Goal: Transaction & Acquisition: Subscribe to service/newsletter

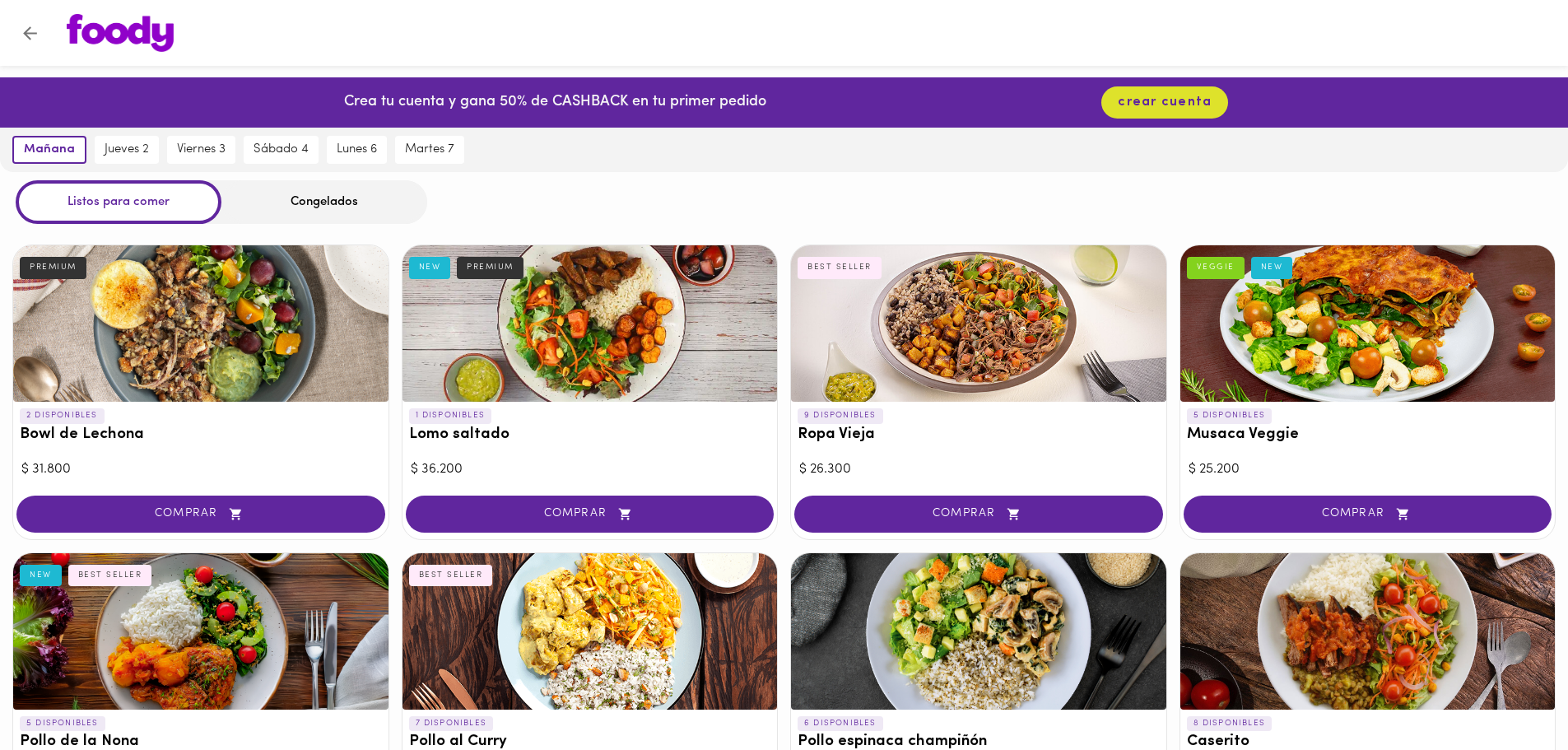
click at [342, 197] on div "Congelados" at bounding box center [324, 202] width 206 height 44
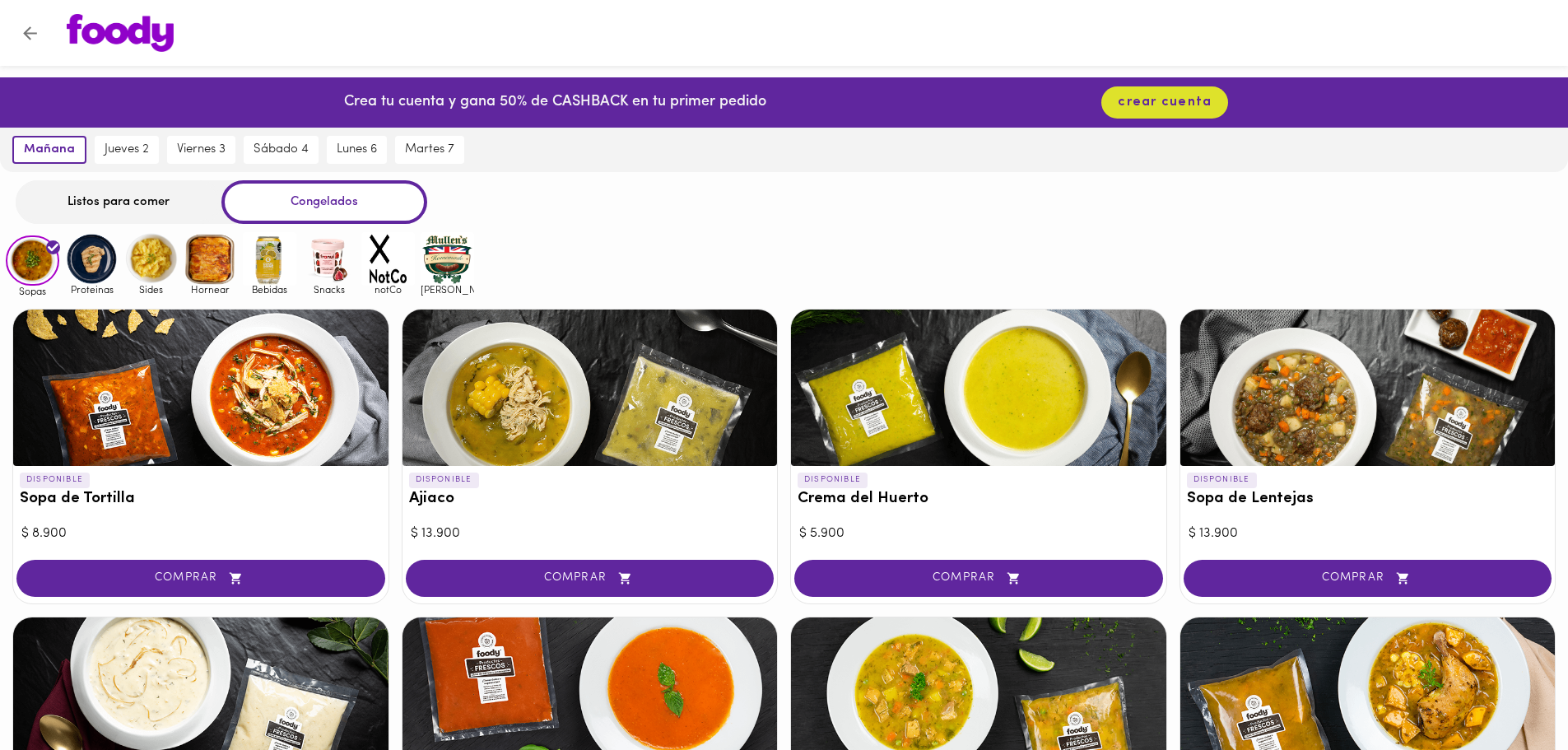
click at [127, 196] on div "Listos para comer" at bounding box center [118, 202] width 206 height 44
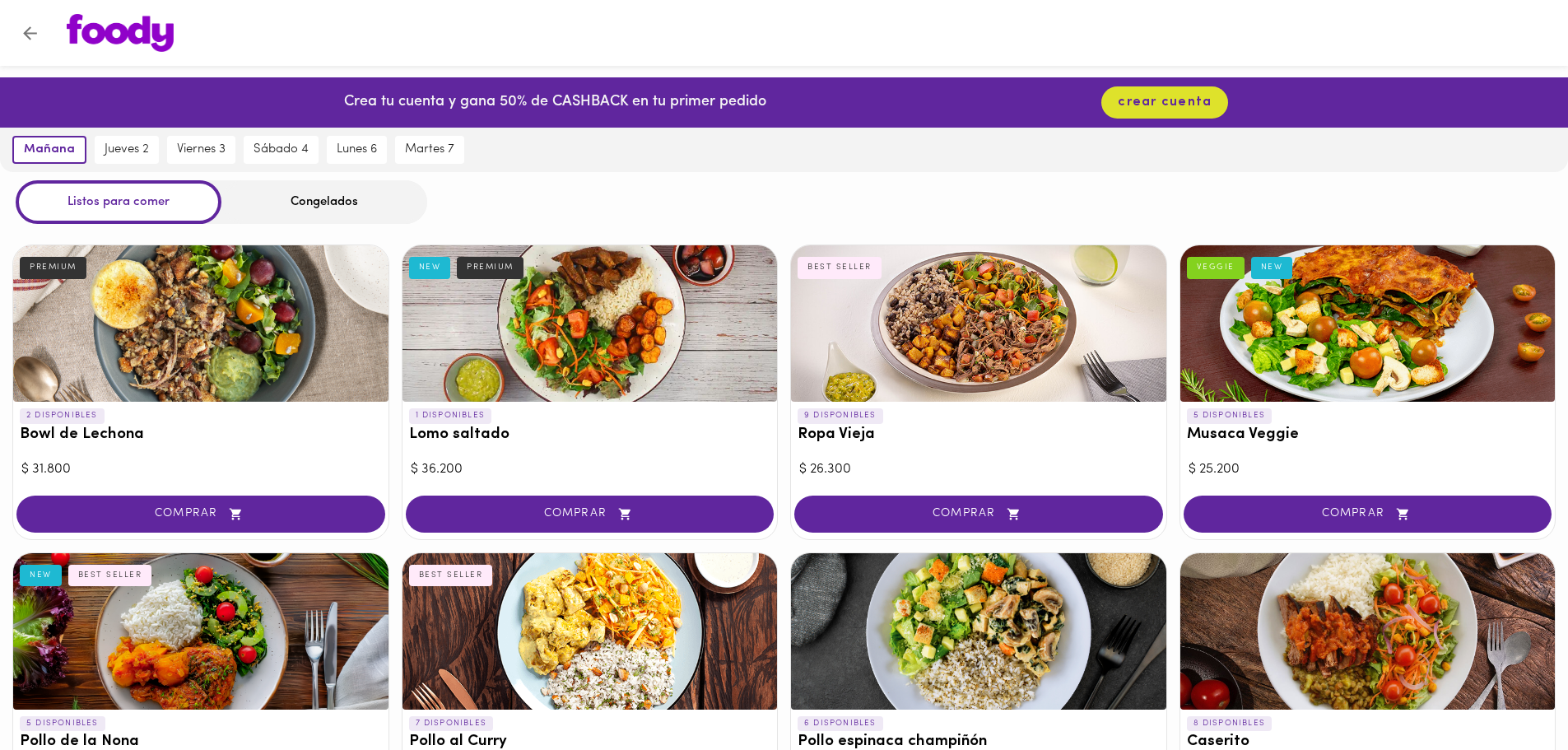
click at [342, 209] on div "Congelados" at bounding box center [324, 202] width 206 height 44
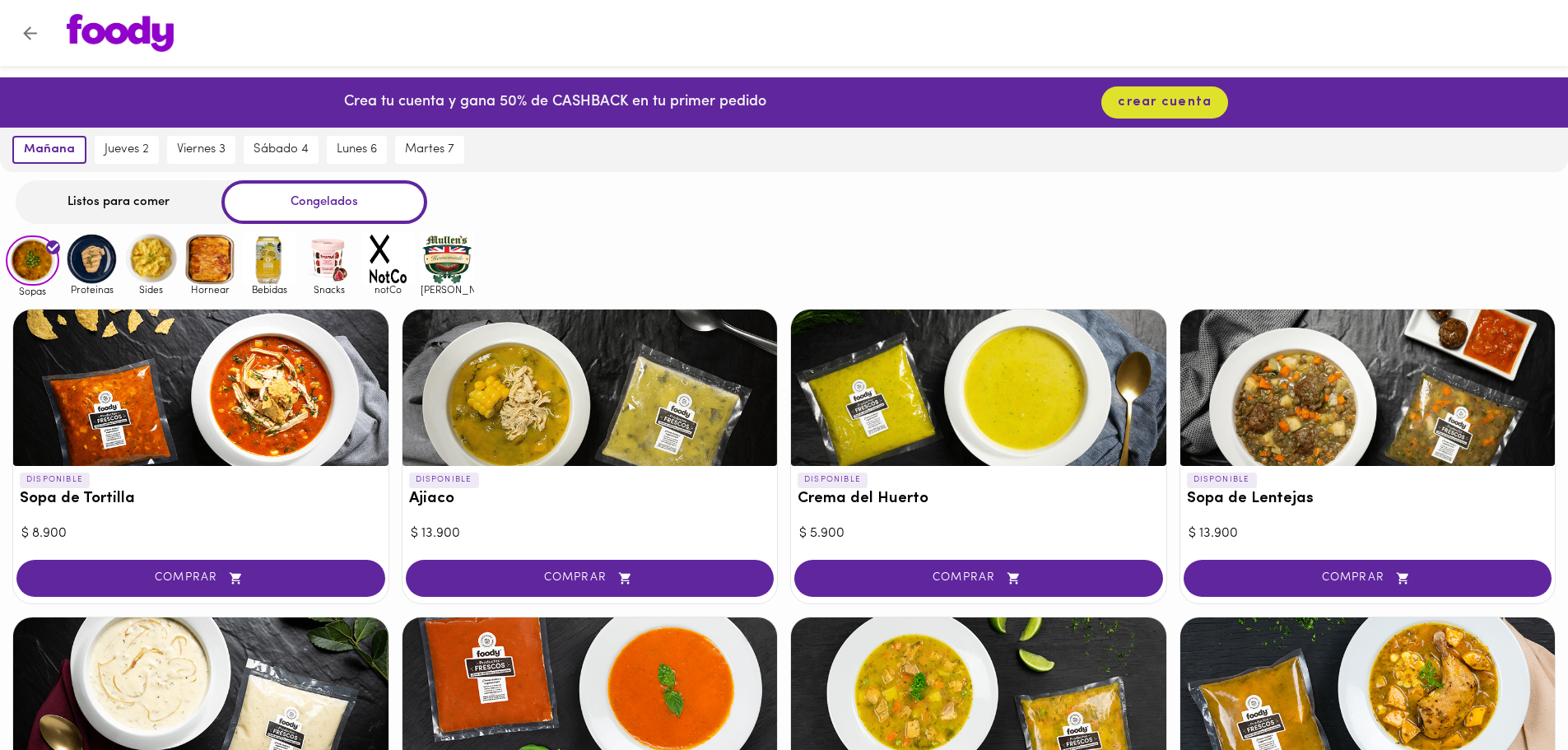
click at [94, 252] on img at bounding box center [92, 259] width 54 height 54
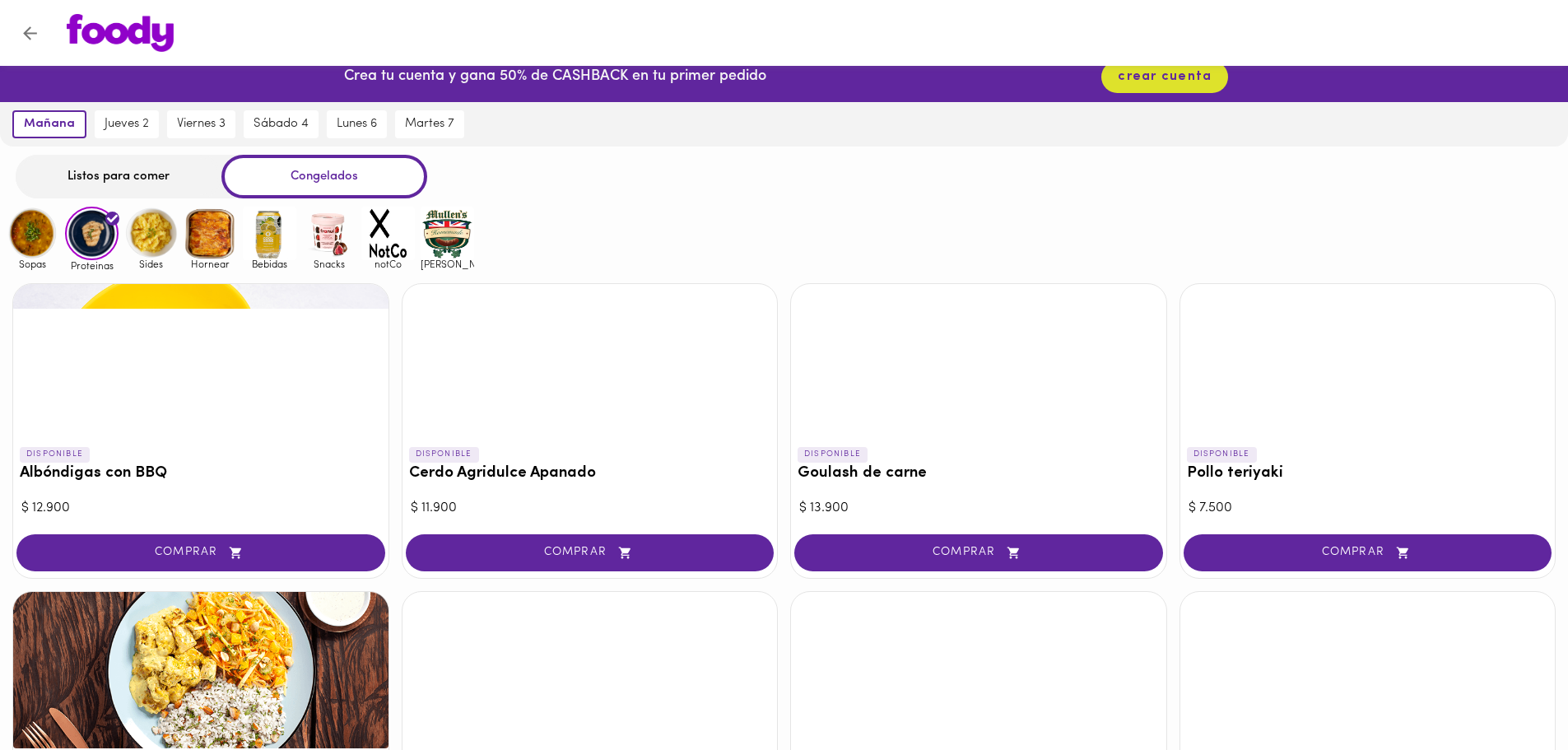
scroll to position [5, 0]
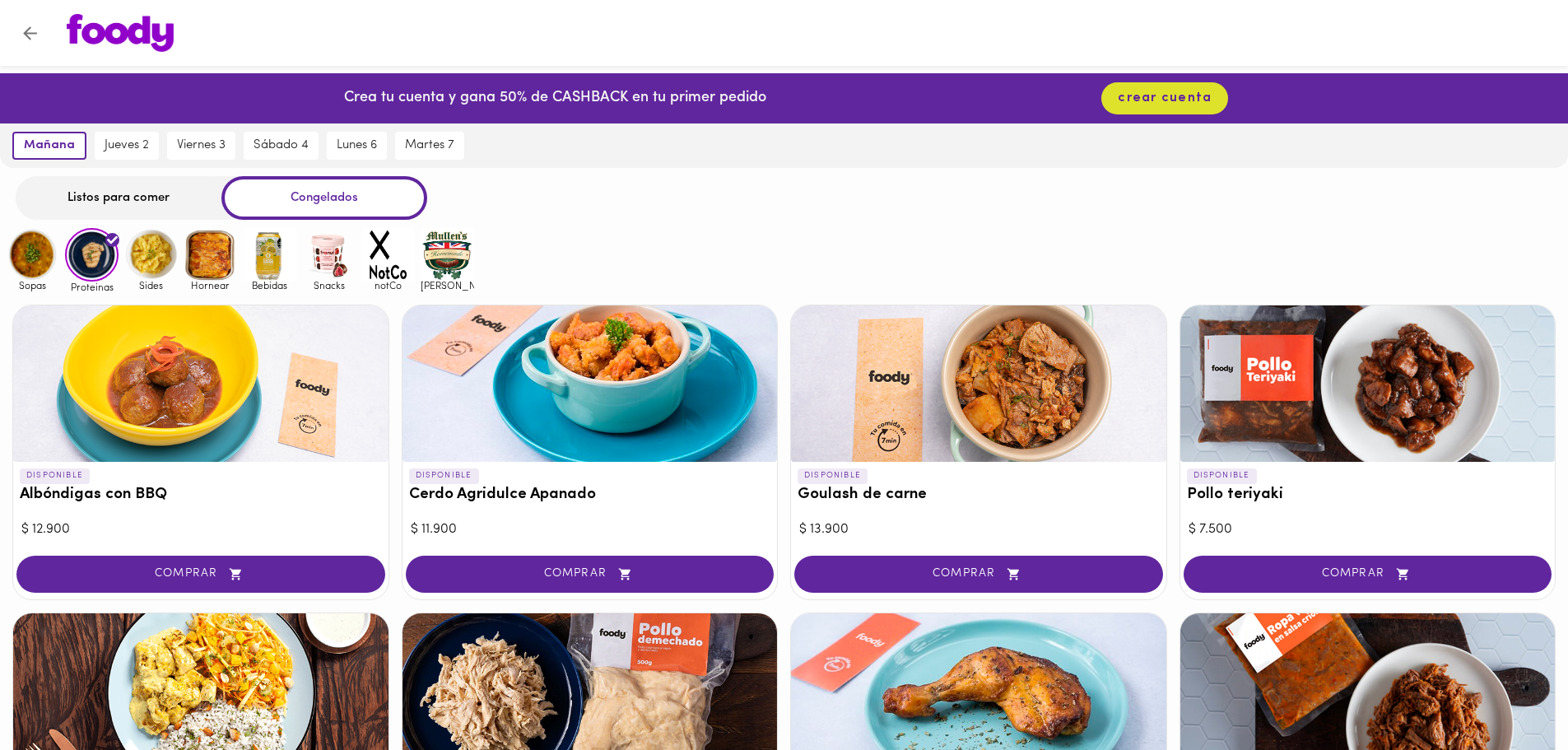
click at [159, 261] on img at bounding box center [151, 254] width 54 height 54
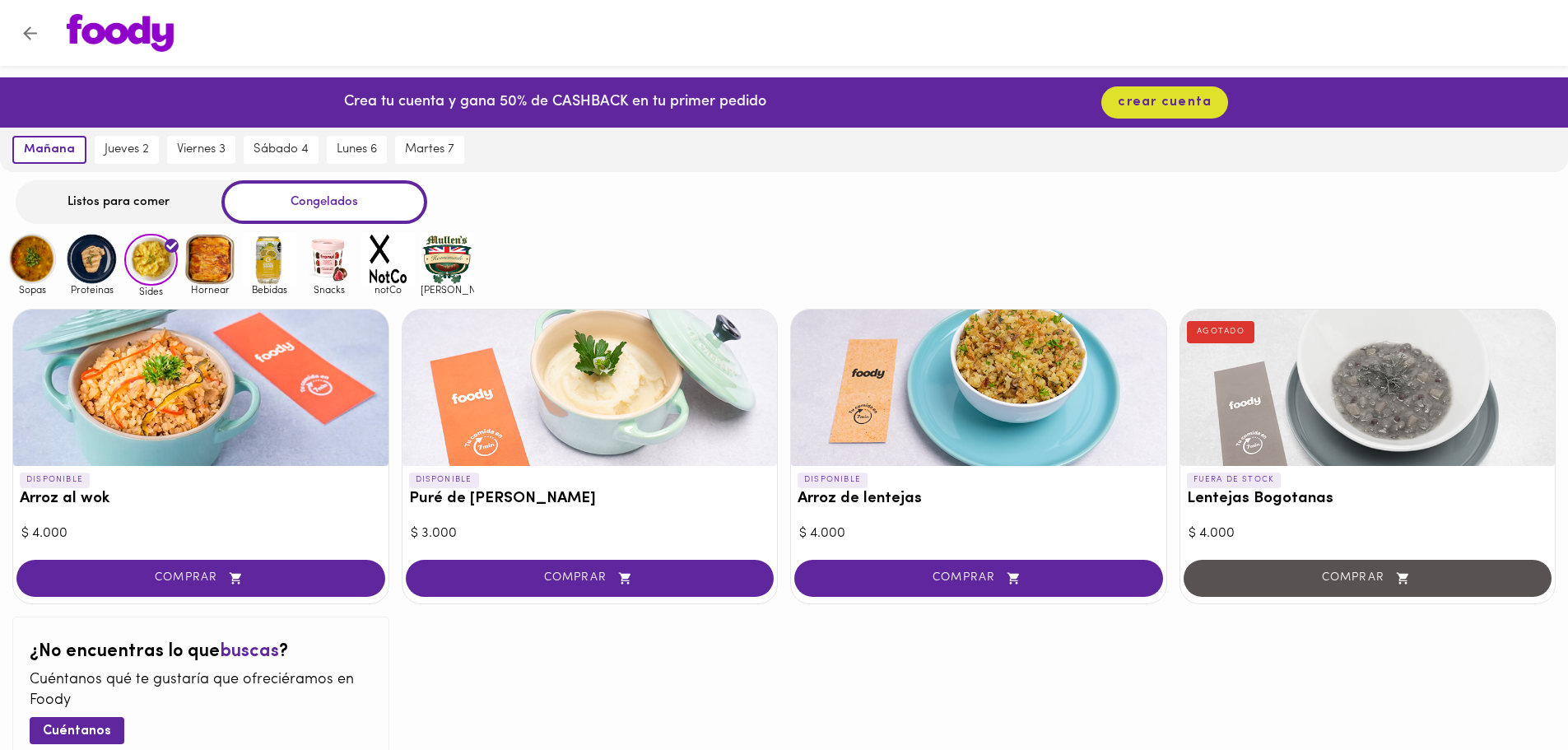
click at [208, 264] on img at bounding box center [210, 259] width 54 height 54
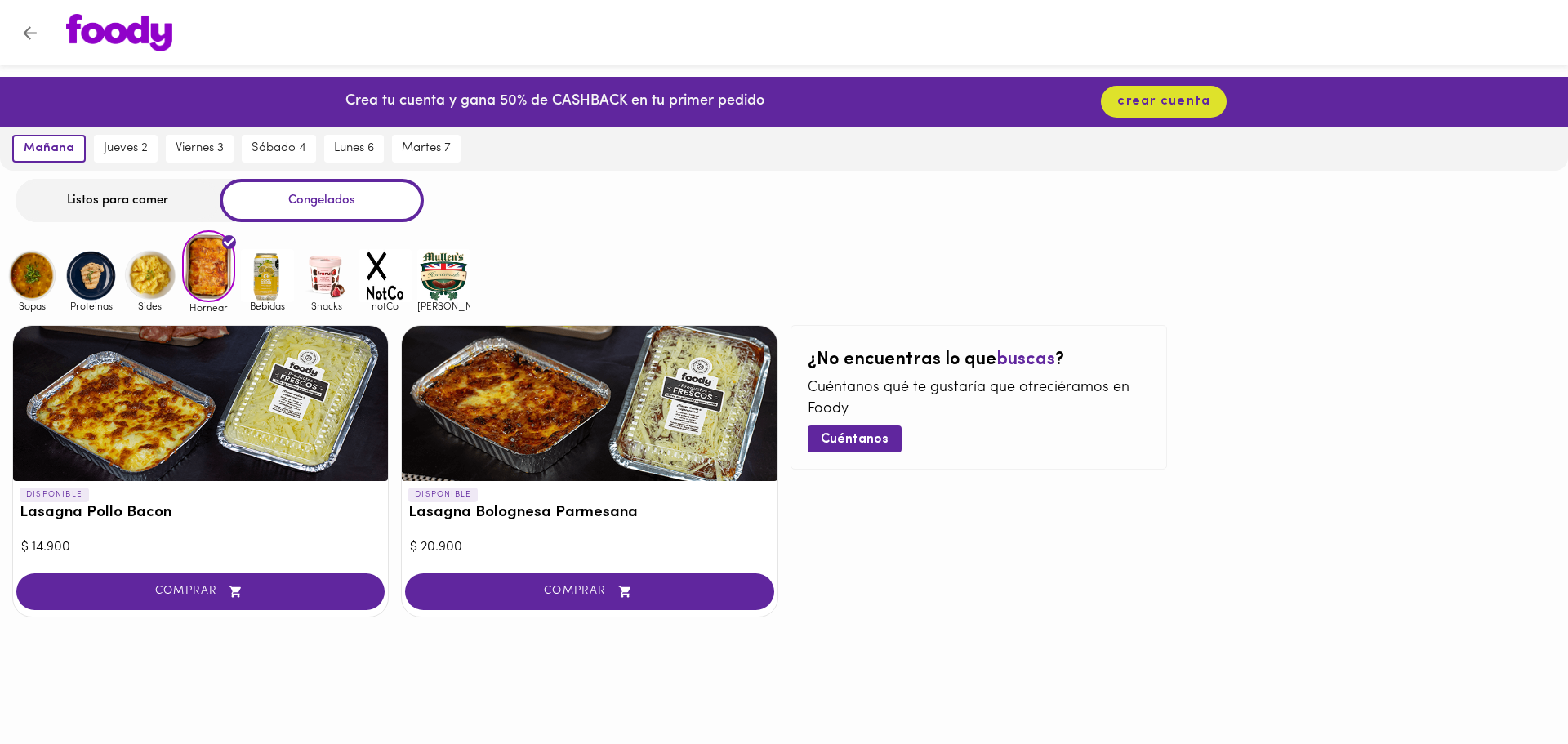
click at [458, 269] on img at bounding box center [443, 275] width 53 height 53
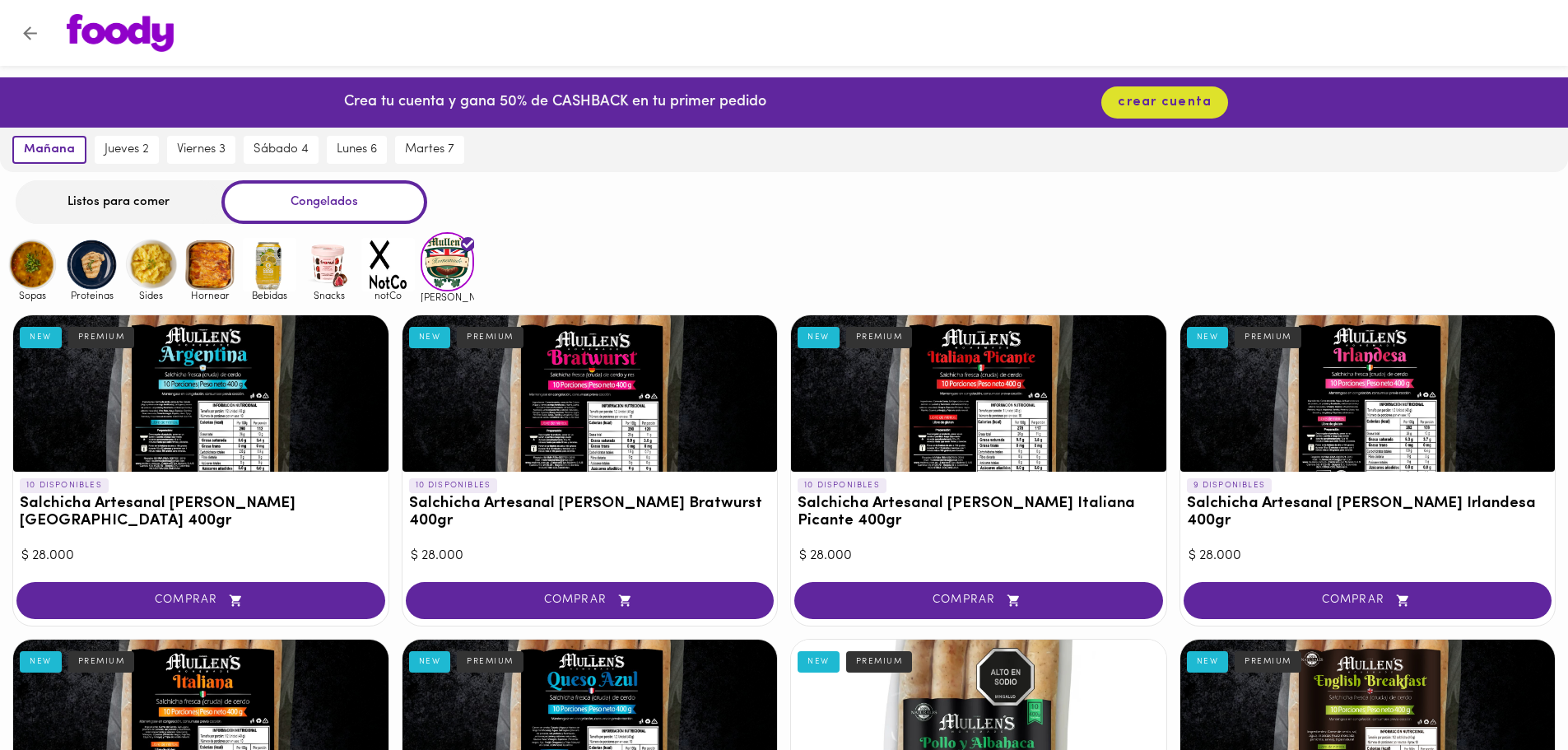
click at [392, 262] on img at bounding box center [388, 264] width 54 height 54
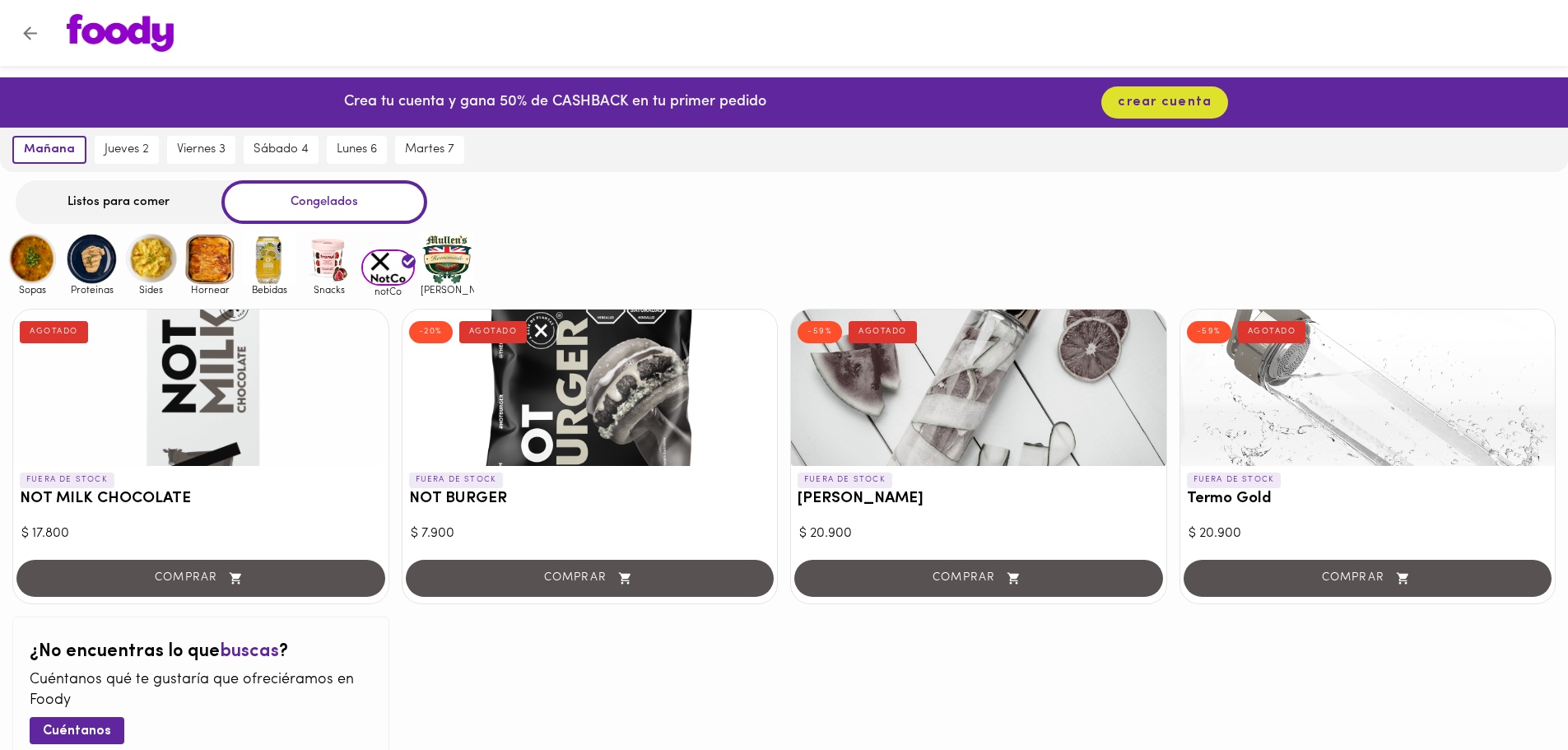
click at [33, 257] on img at bounding box center [32, 259] width 54 height 54
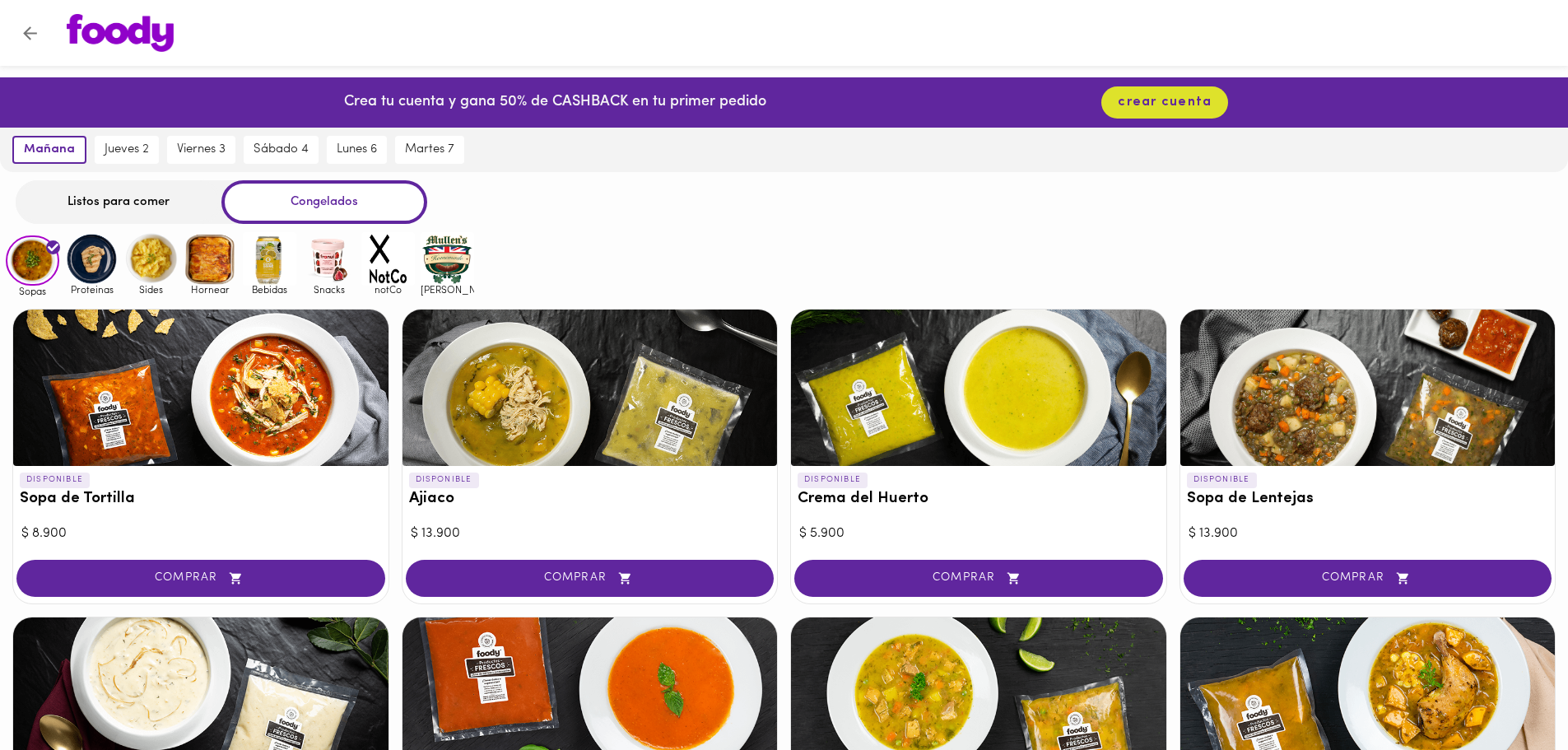
click at [117, 212] on div "Listos para comer" at bounding box center [118, 202] width 206 height 44
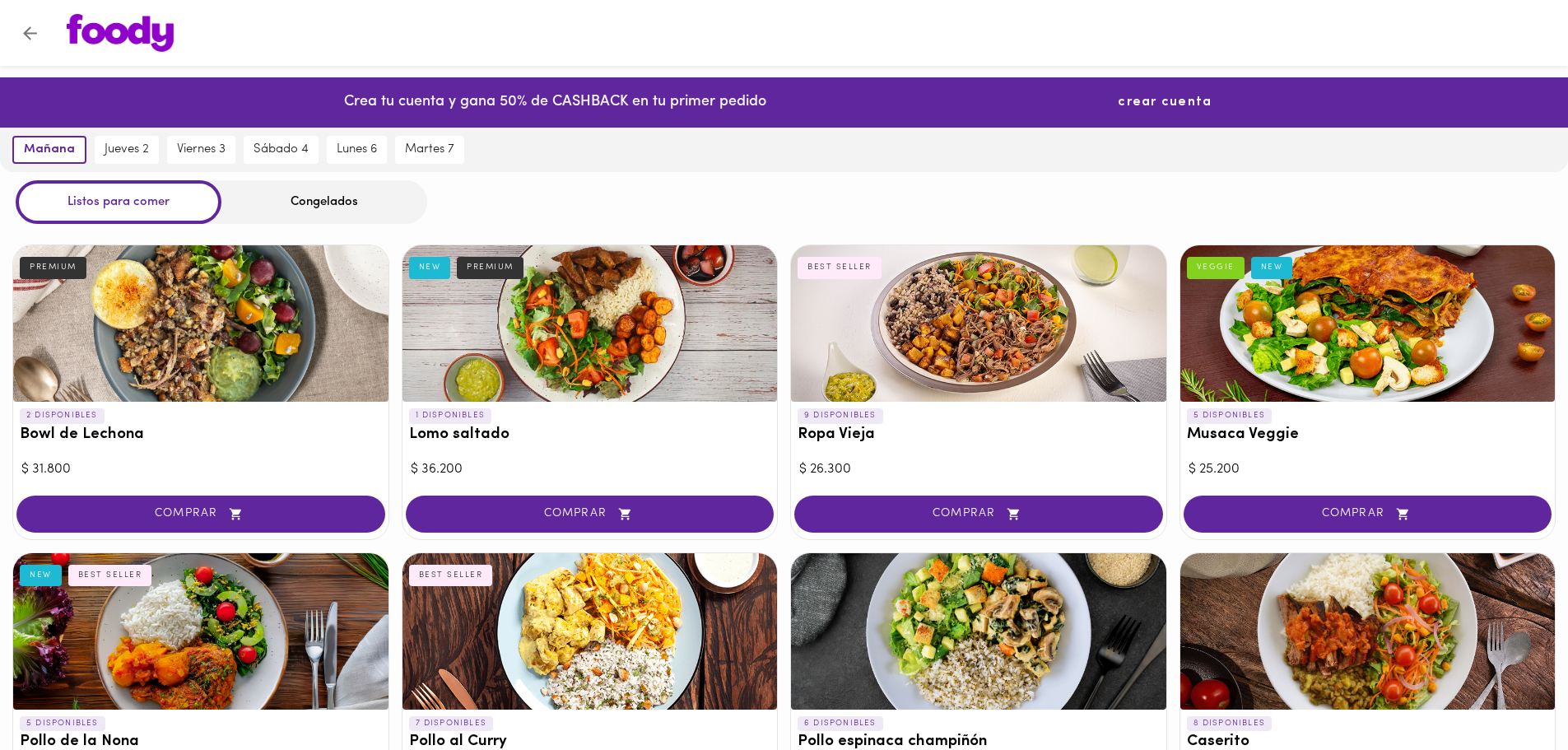
click at [1163, 99] on span "crear cuenta" at bounding box center [1165, 102] width 94 height 15
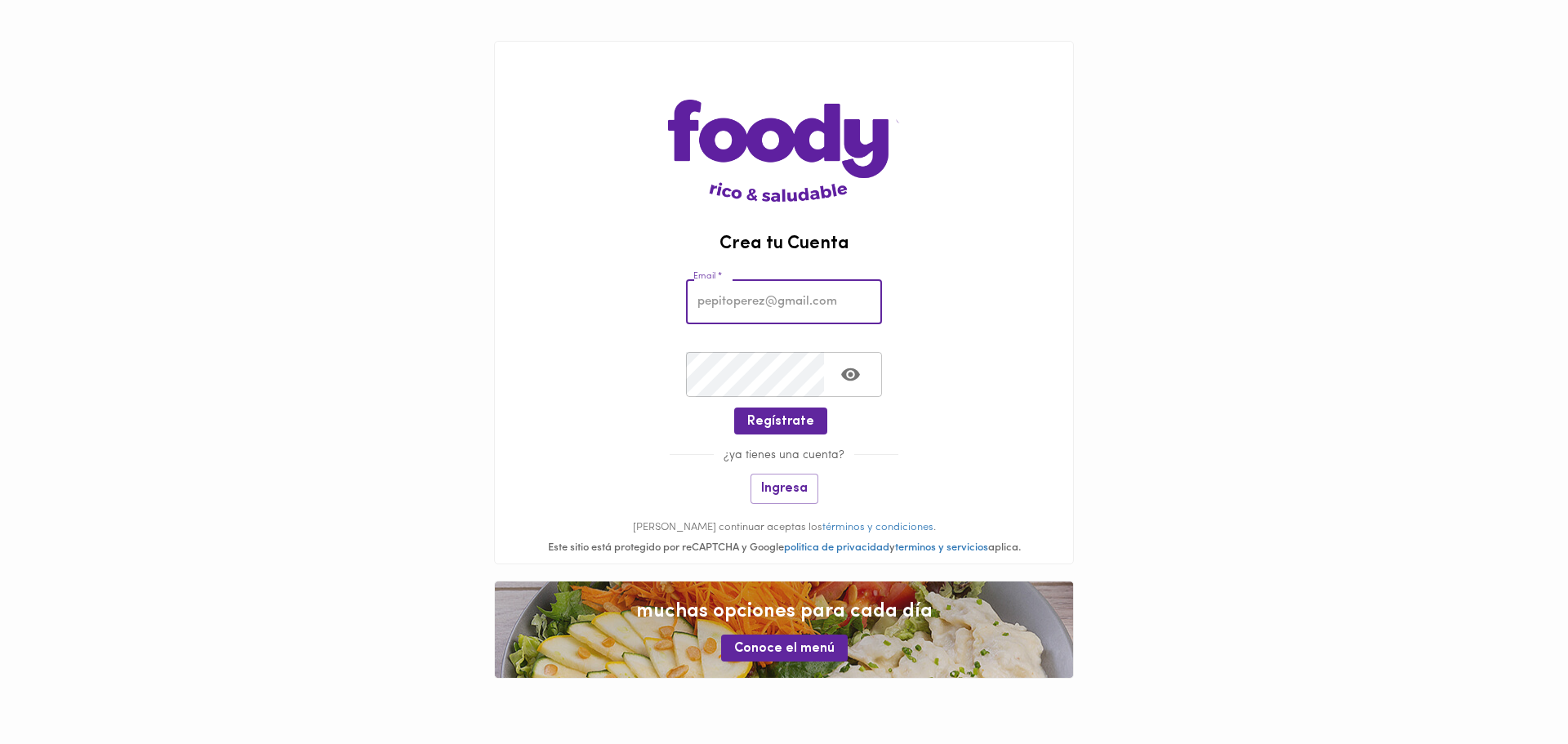
click at [762, 292] on input "email" at bounding box center [783, 302] width 196 height 45
type input "[EMAIL_ADDRESS][DOMAIN_NAME]"
click at [851, 378] on icon "Toggle password visibility" at bounding box center [850, 375] width 19 height 13
click at [814, 422] on button "Regístrate" at bounding box center [780, 421] width 93 height 27
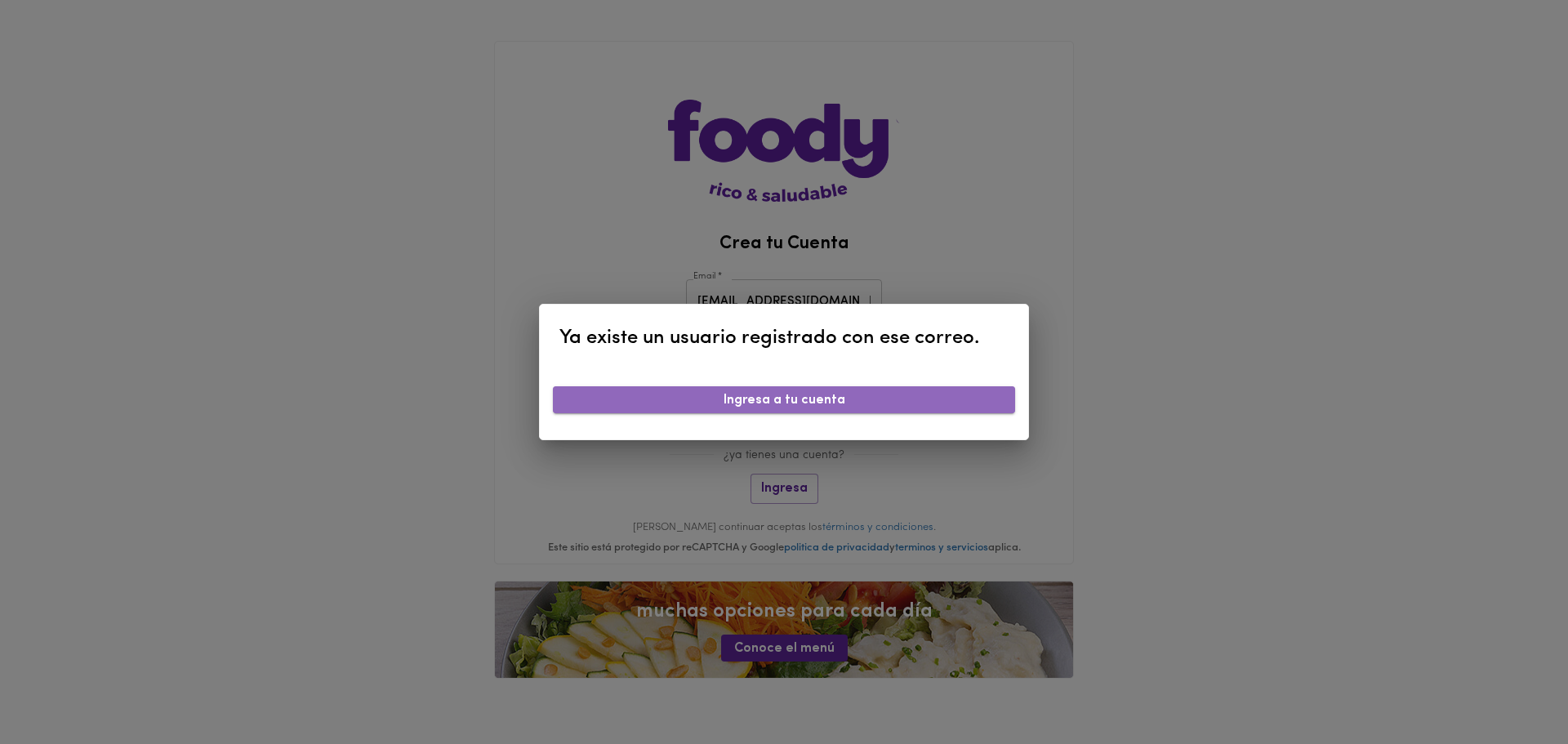
click at [795, 413] on button "Ingresa a tu cuenta" at bounding box center [783, 400] width 462 height 27
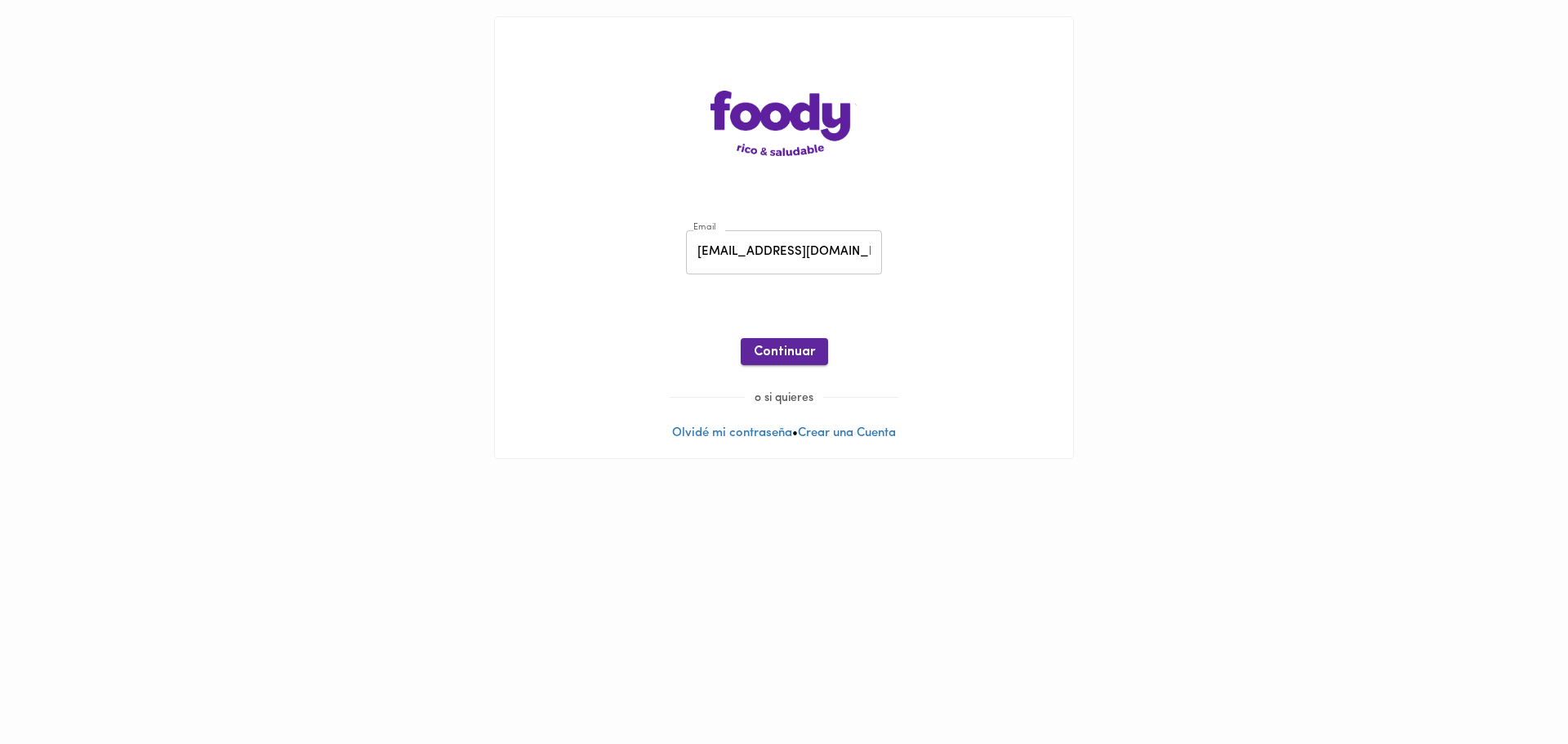
click at [805, 349] on span "Continuar" at bounding box center [784, 351] width 61 height 15
click at [806, 367] on div at bounding box center [783, 377] width 545 height 24
click at [808, 348] on span "Ingresar" at bounding box center [784, 351] width 51 height 15
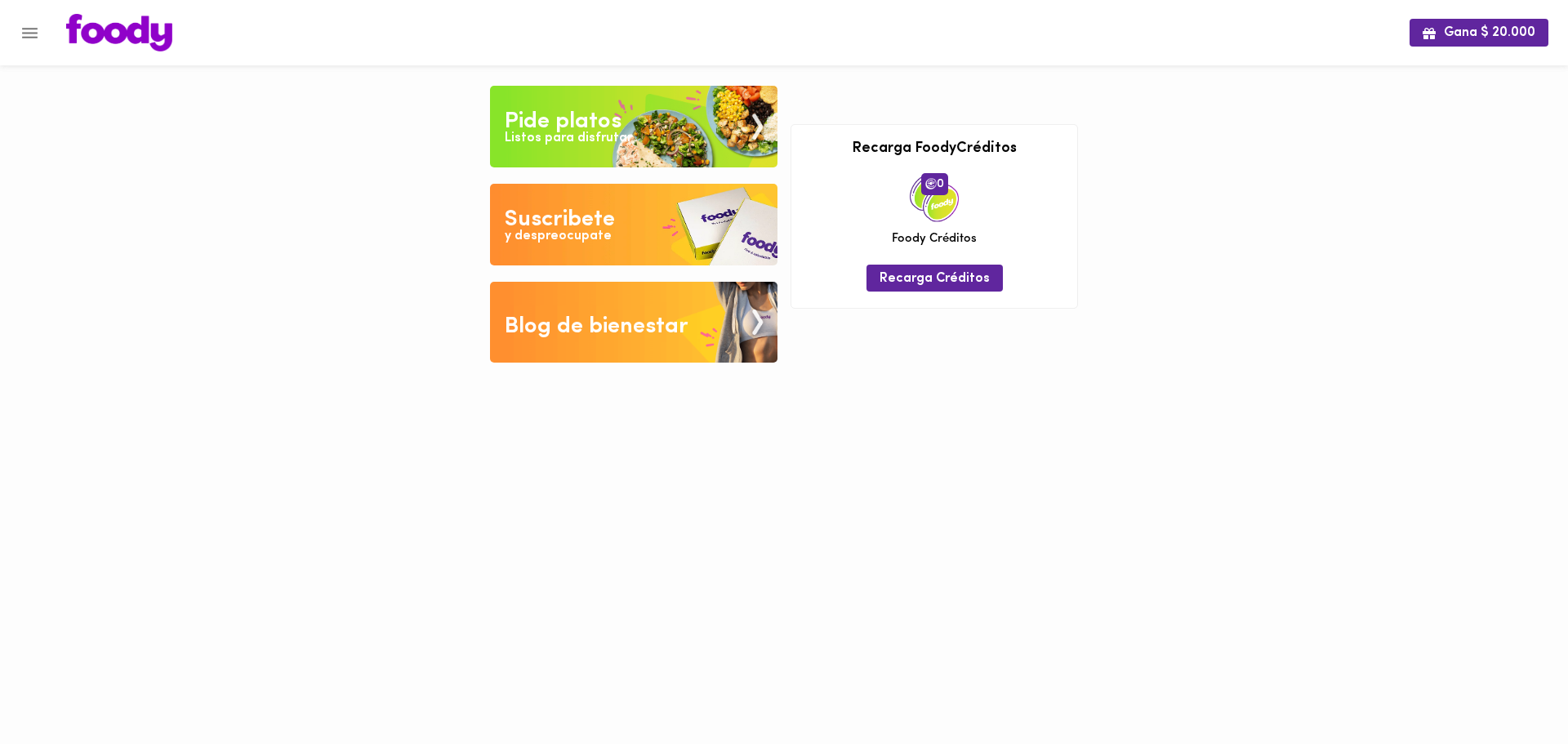
click at [655, 207] on img at bounding box center [634, 224] width 287 height 82
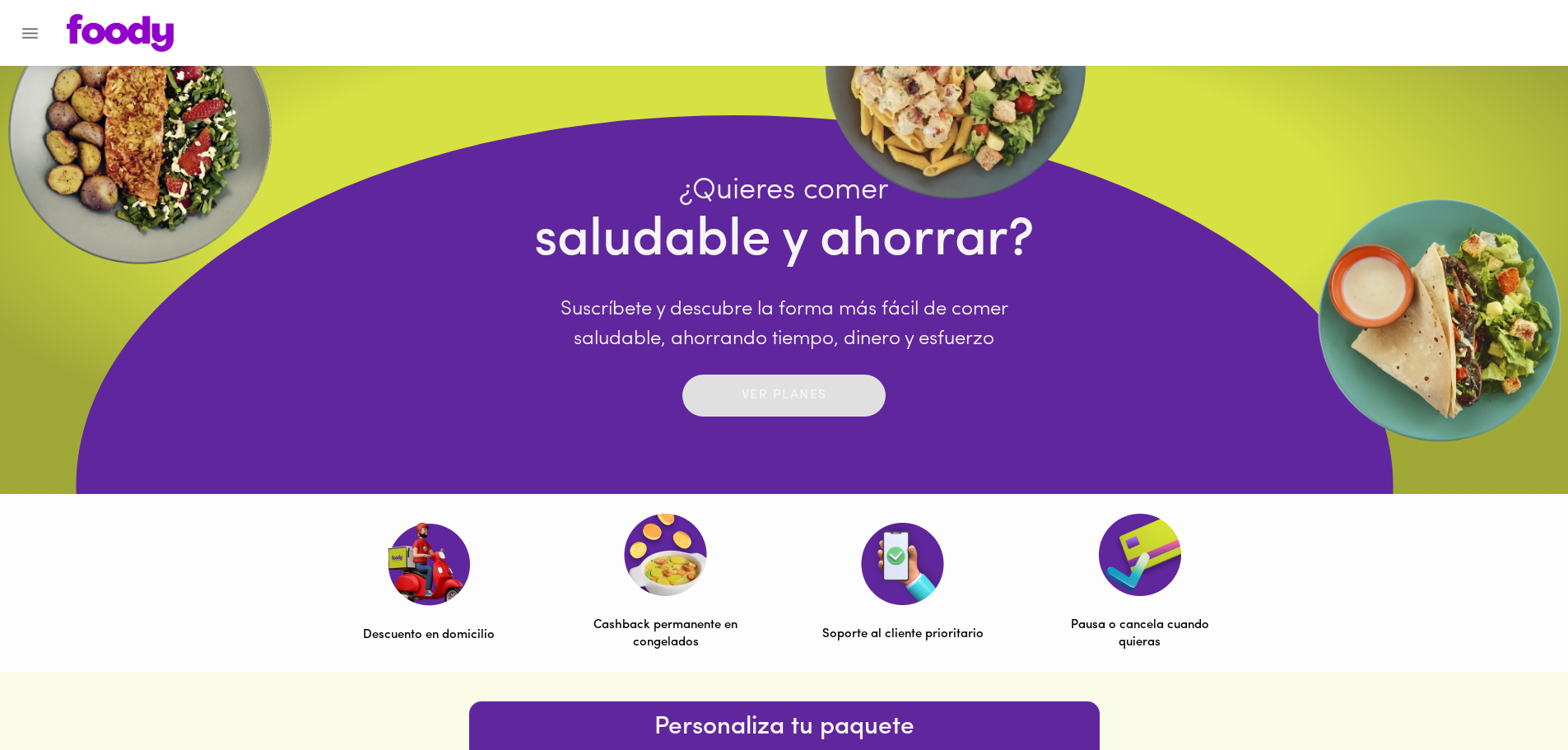
click at [743, 400] on p "Ver planes" at bounding box center [784, 395] width 85 height 19
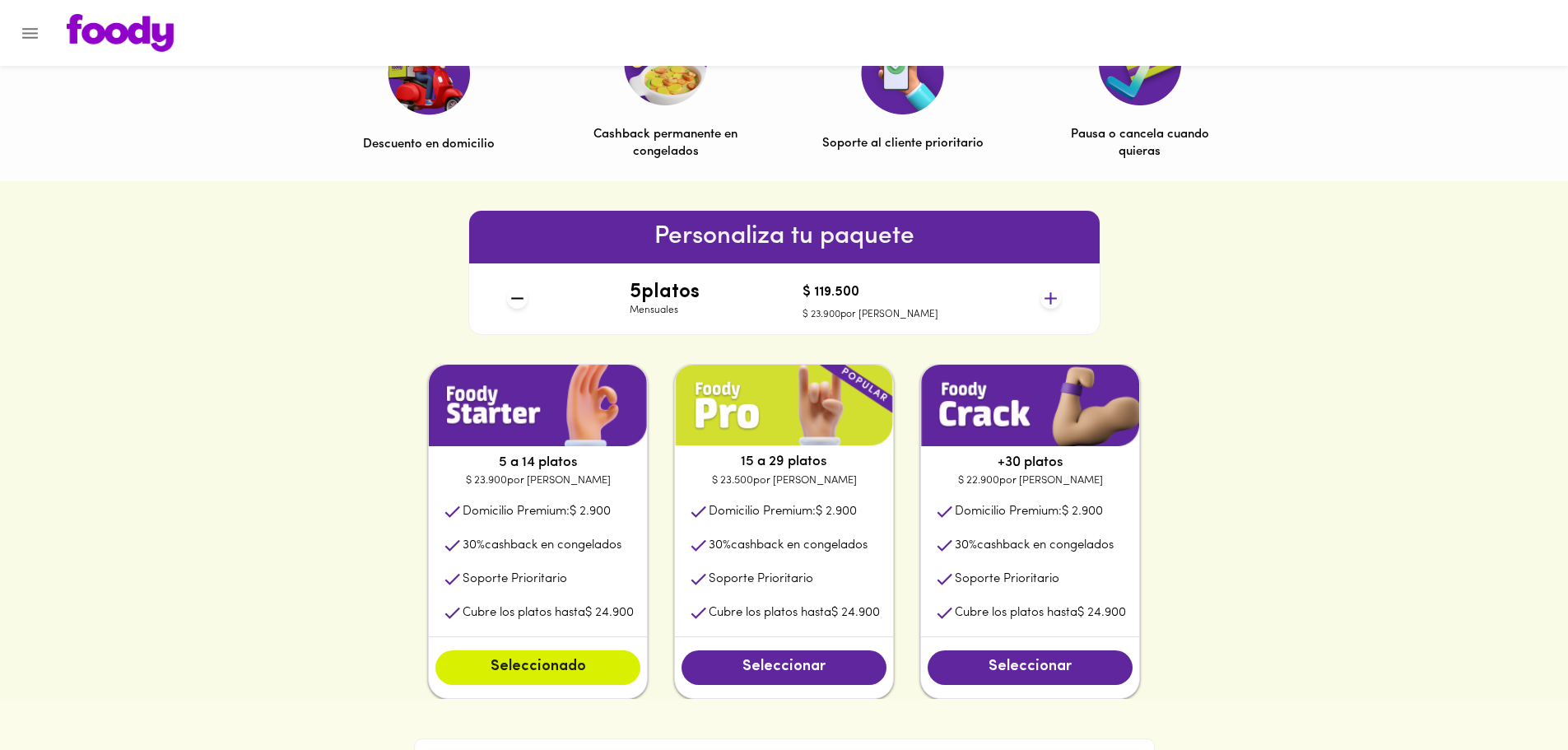
scroll to position [576, 0]
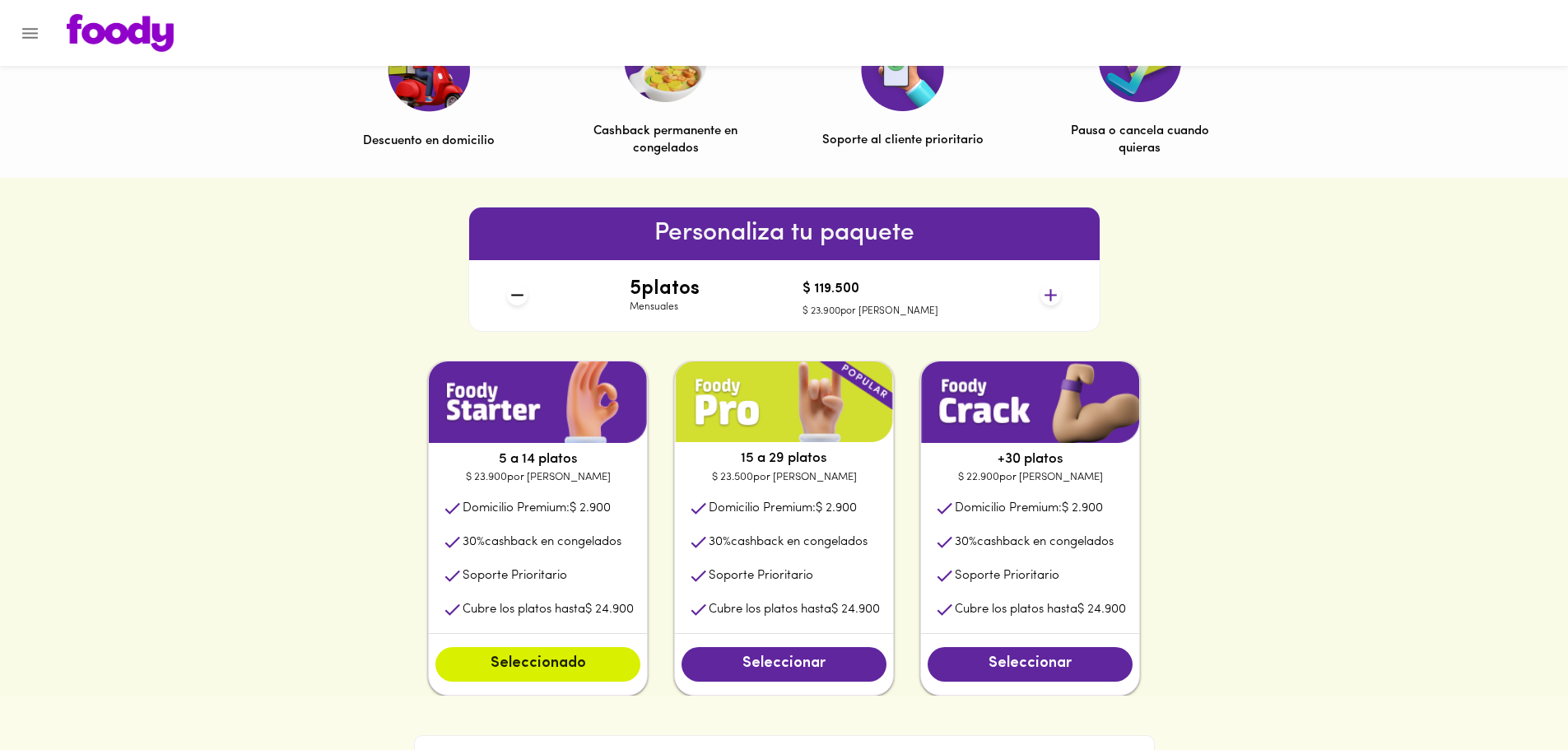
click at [1058, 294] on icon at bounding box center [1050, 295] width 21 height 21
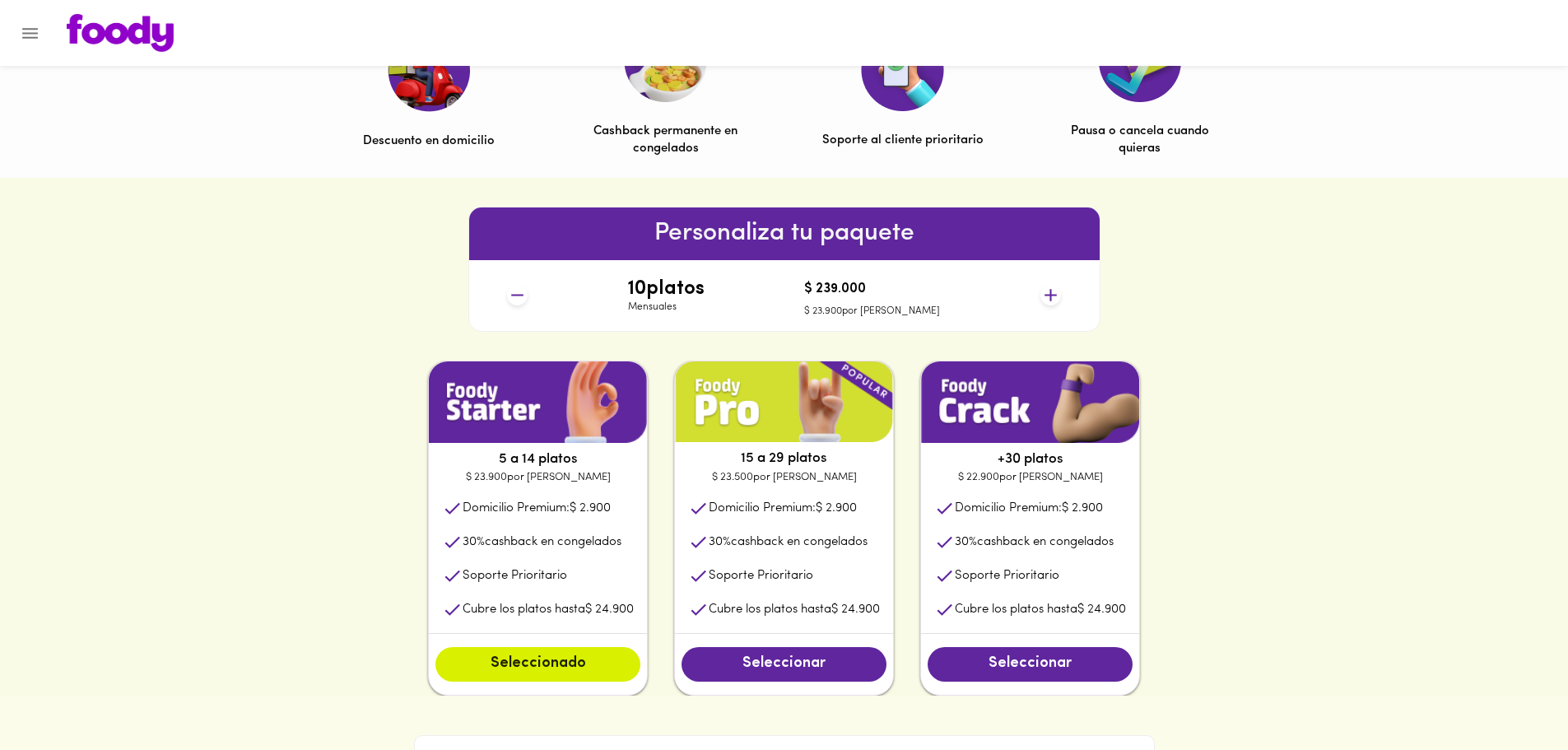
click at [1058, 294] on icon at bounding box center [1050, 295] width 21 height 21
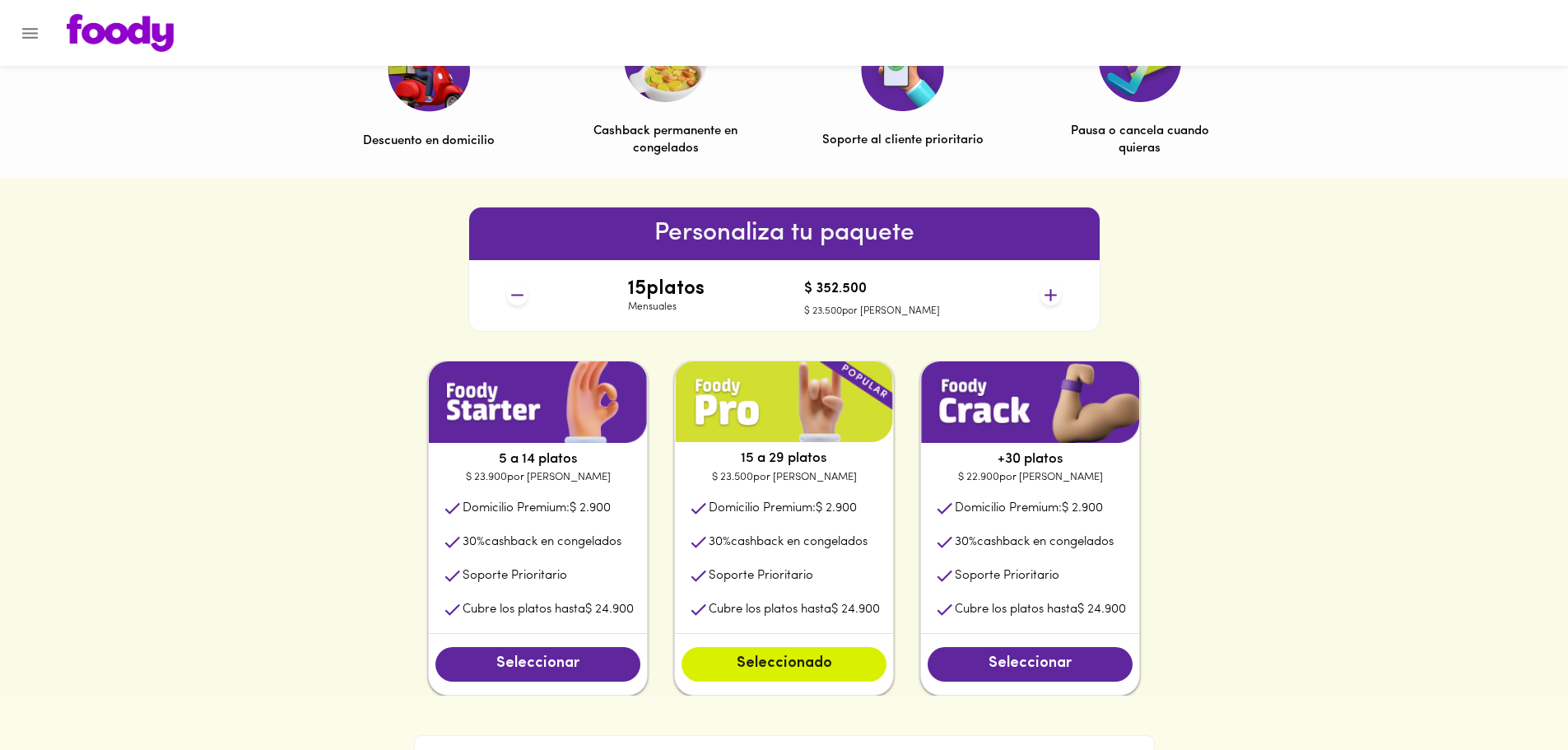
click at [1058, 294] on icon at bounding box center [1050, 295] width 21 height 21
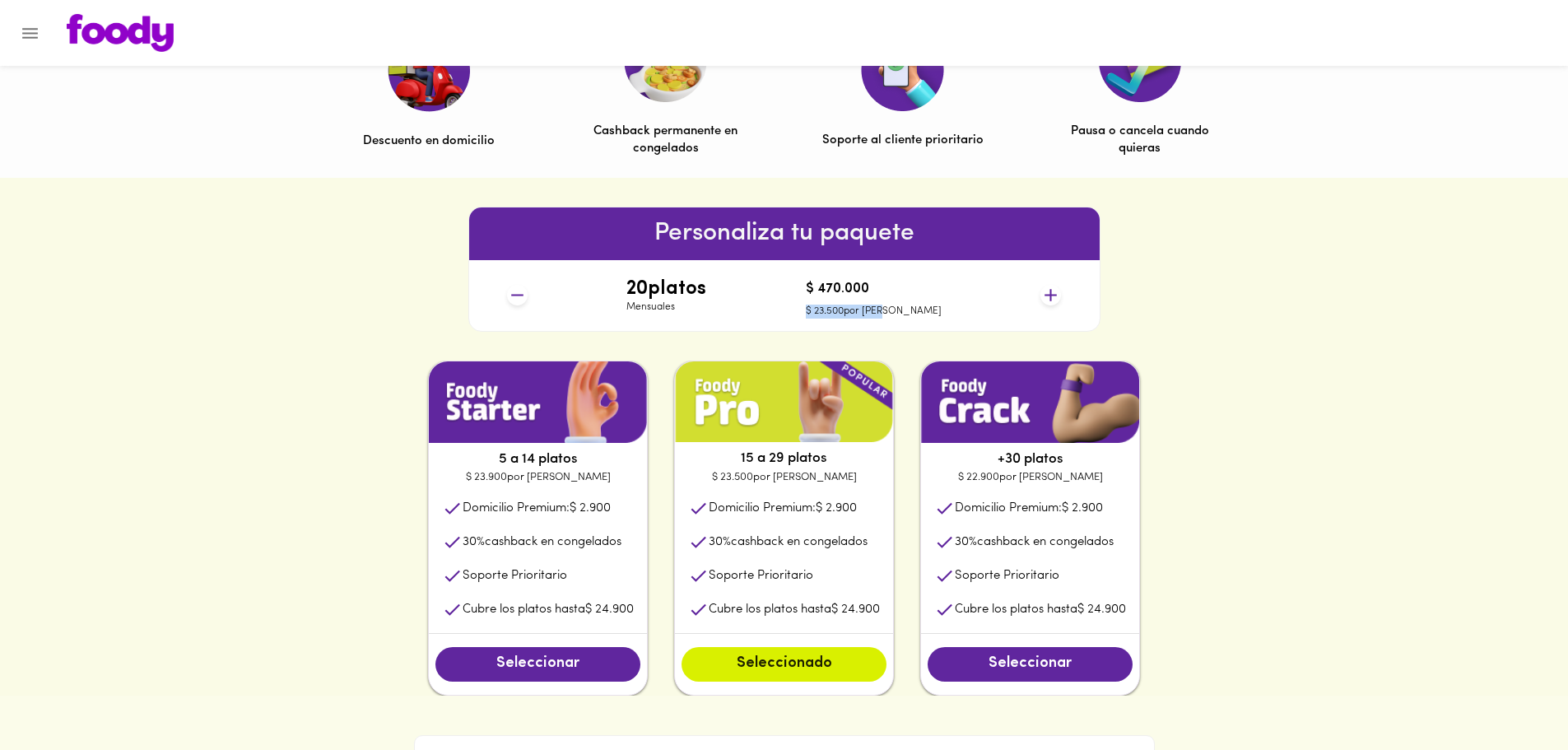
drag, startPoint x: 841, startPoint y: 312, endPoint x: 917, endPoint y: 311, distance: 76.0
click at [917, 311] on div "20 platos Mensuales $ 470.000 $ 23.500 por plato" at bounding box center [784, 295] width 567 height 71
click at [1285, 285] on div "Personaliza tu paquete 20 platos Mensuales $ 470.000 $ 23.500 por plato" at bounding box center [784, 269] width 1568 height 183
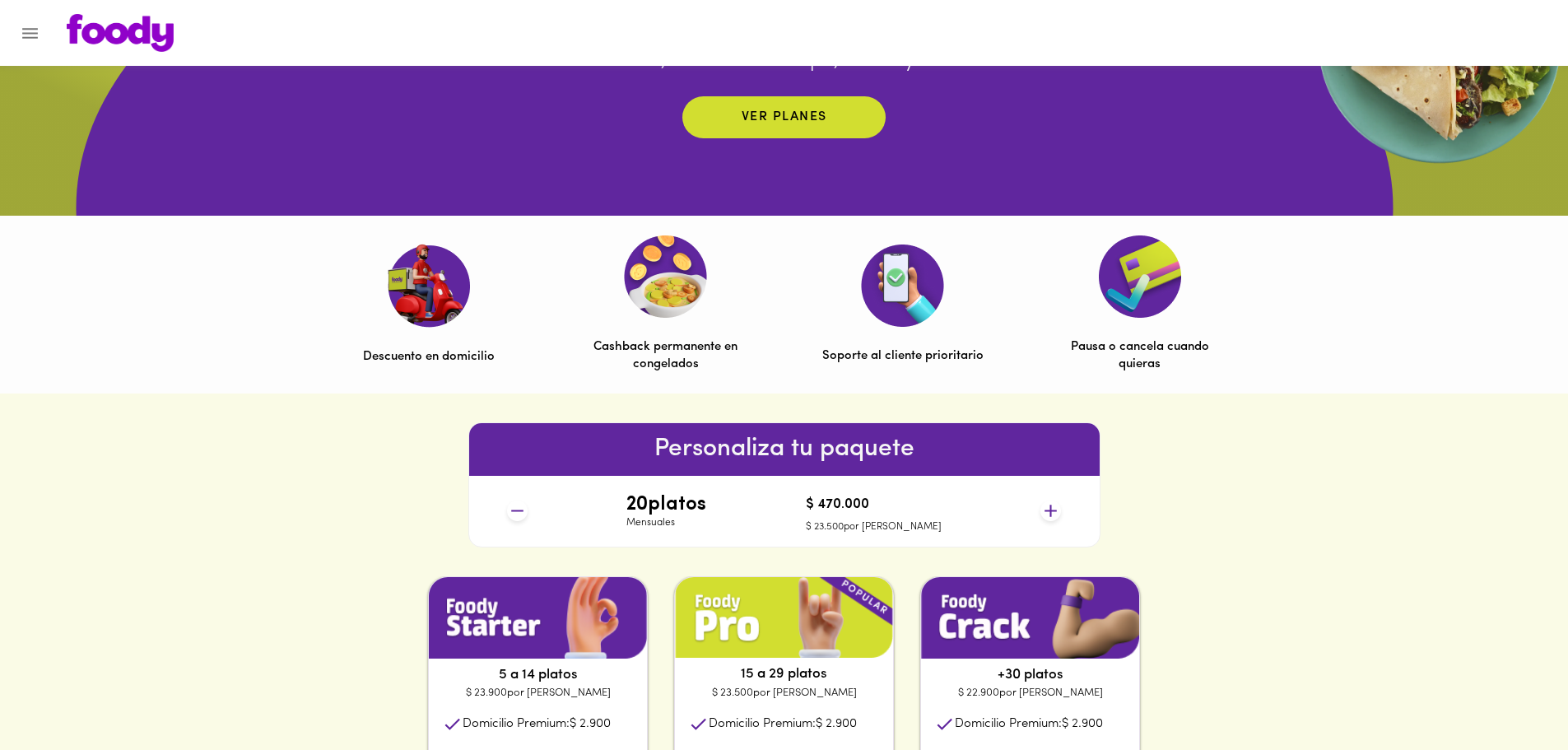
scroll to position [352, 0]
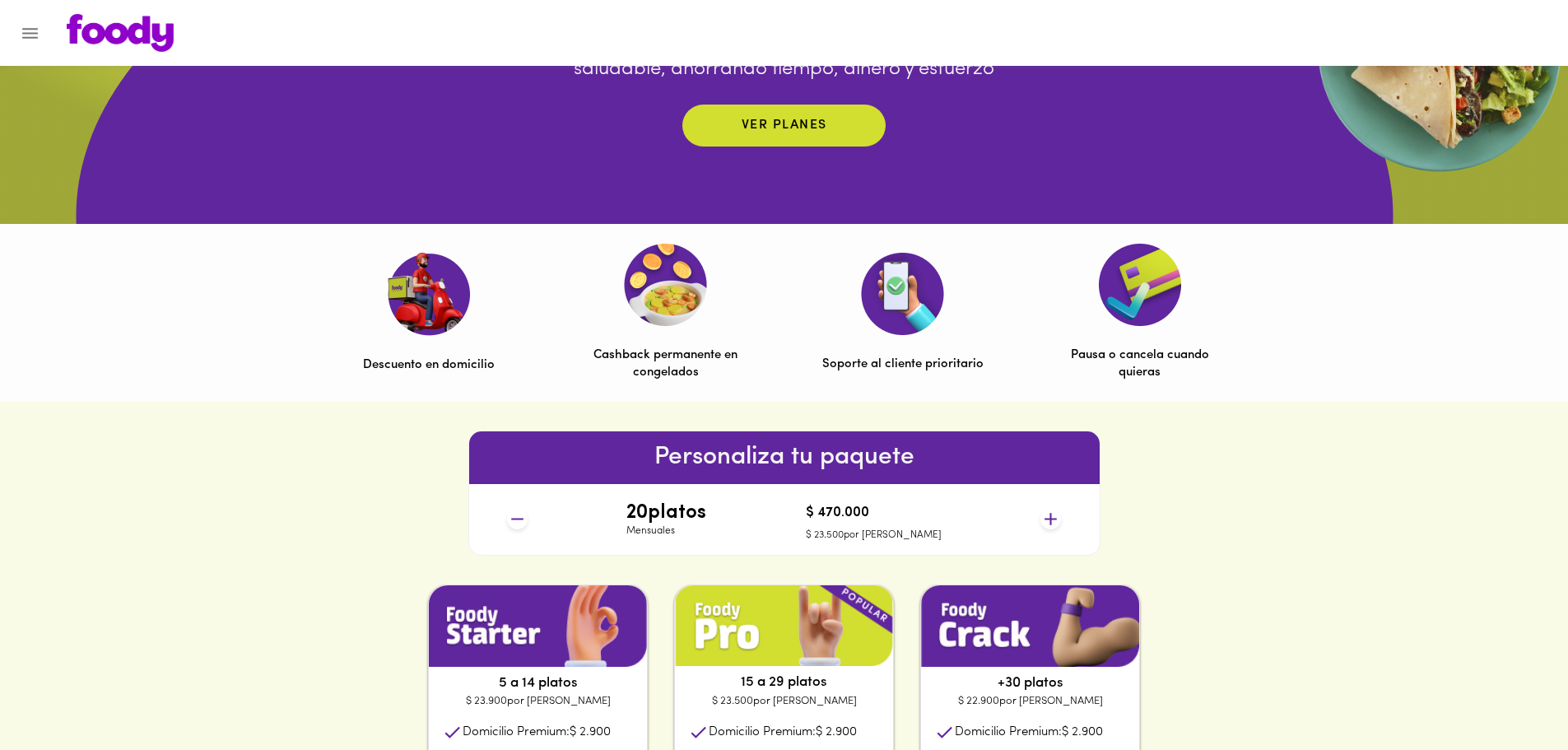
click at [445, 312] on img at bounding box center [429, 293] width 84 height 84
click at [672, 296] on img at bounding box center [666, 284] width 84 height 83
click at [882, 284] on img at bounding box center [903, 293] width 84 height 83
click at [1170, 263] on img at bounding box center [1140, 284] width 83 height 83
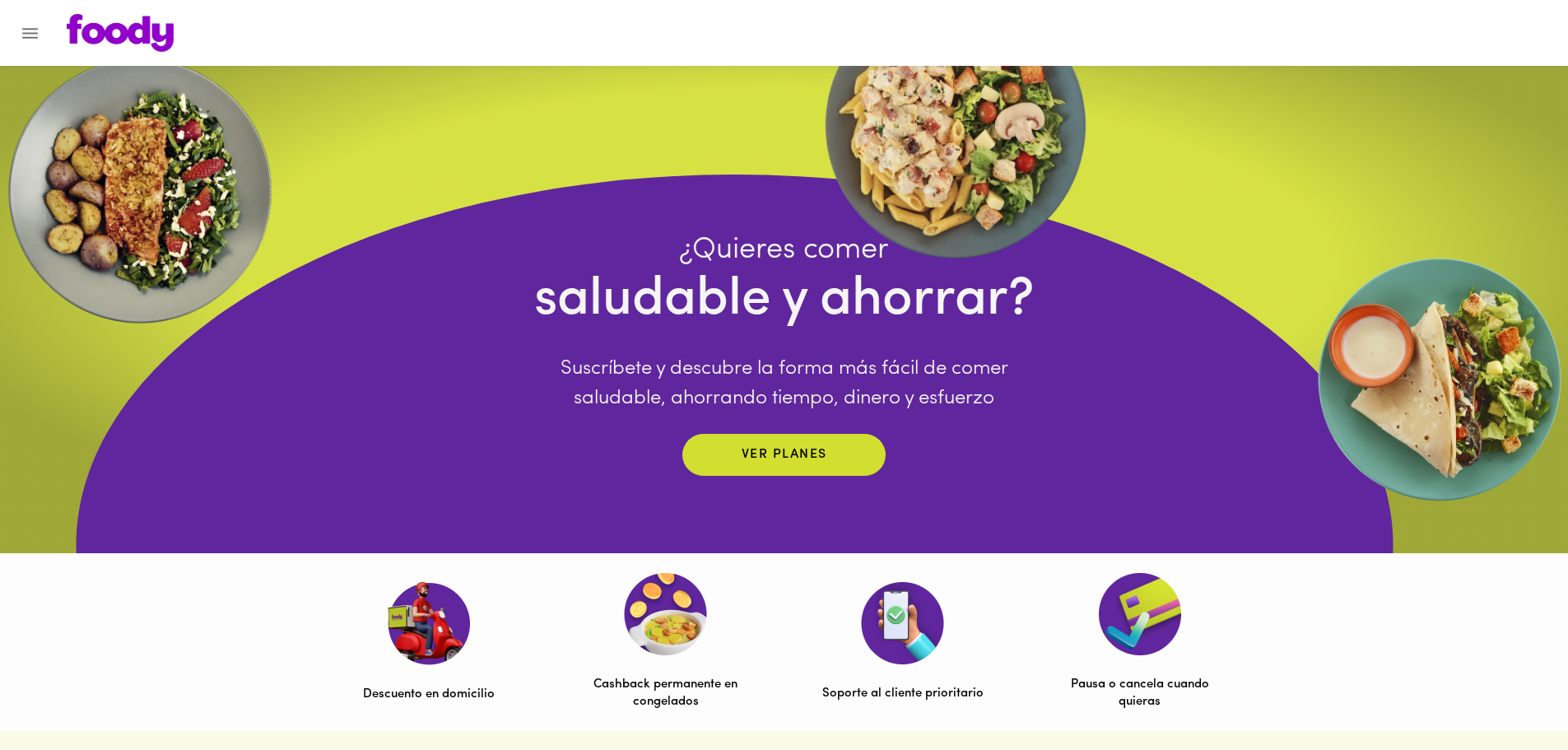
scroll to position [0, 0]
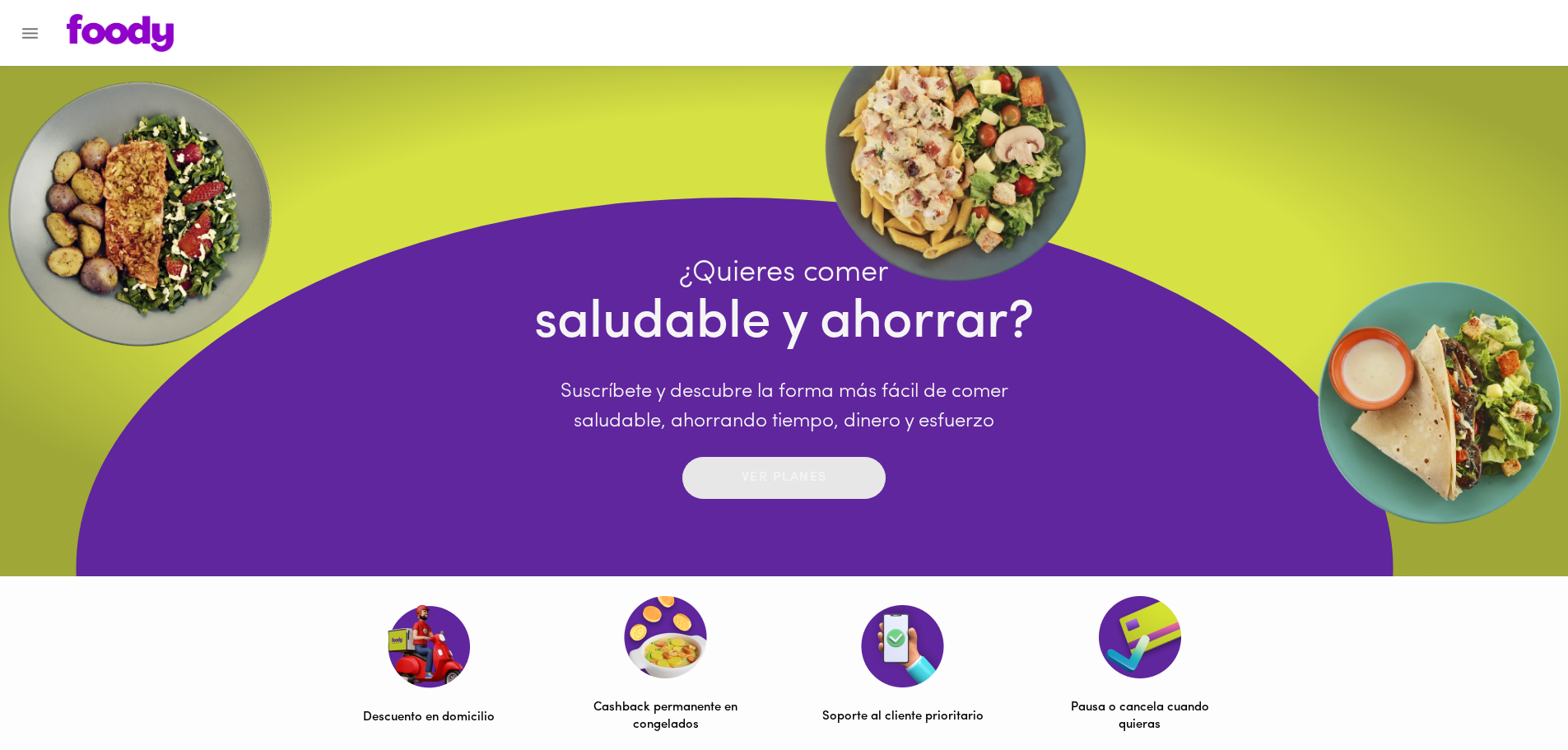
click at [838, 476] on span "Ver planes" at bounding box center [784, 478] width 171 height 25
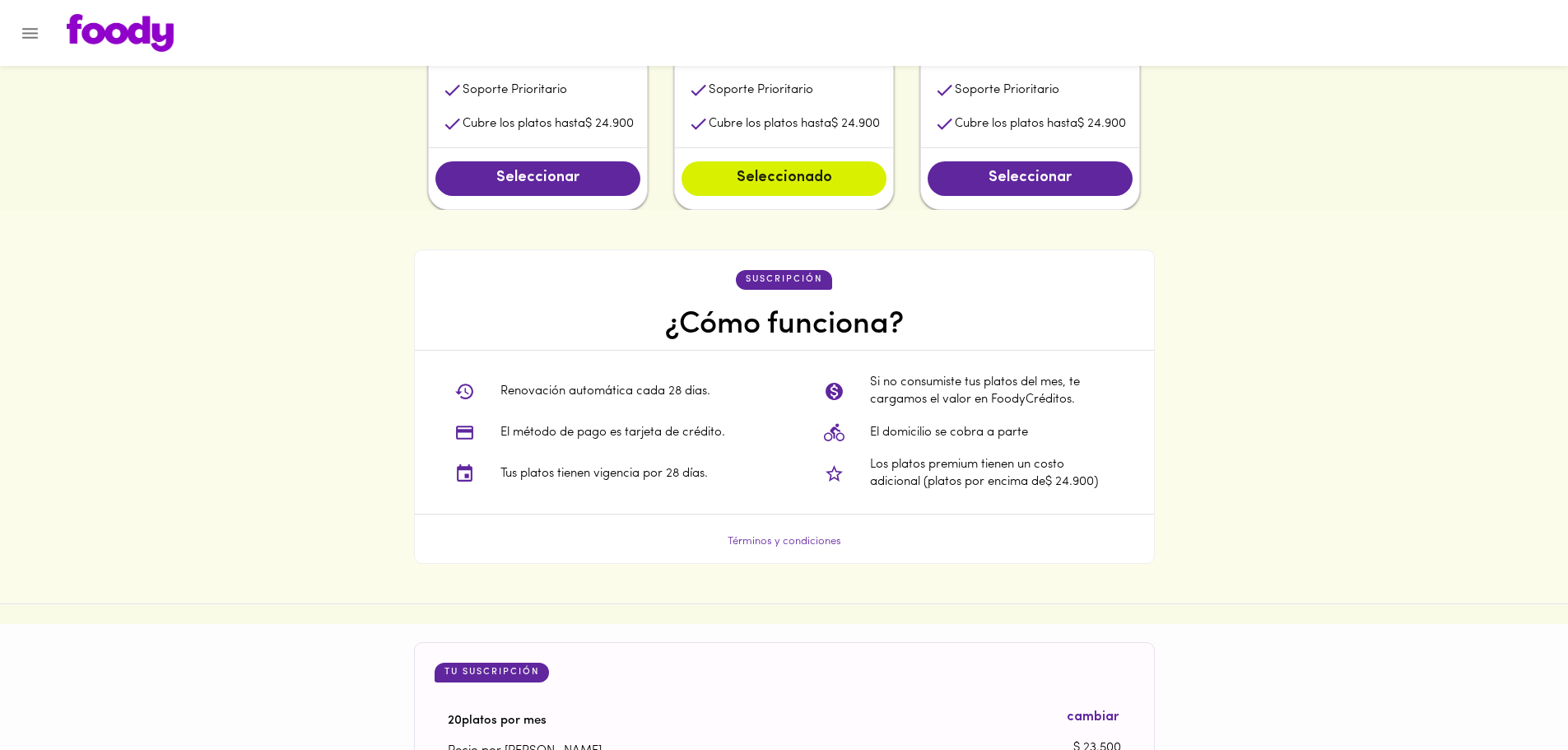
scroll to position [1070, 0]
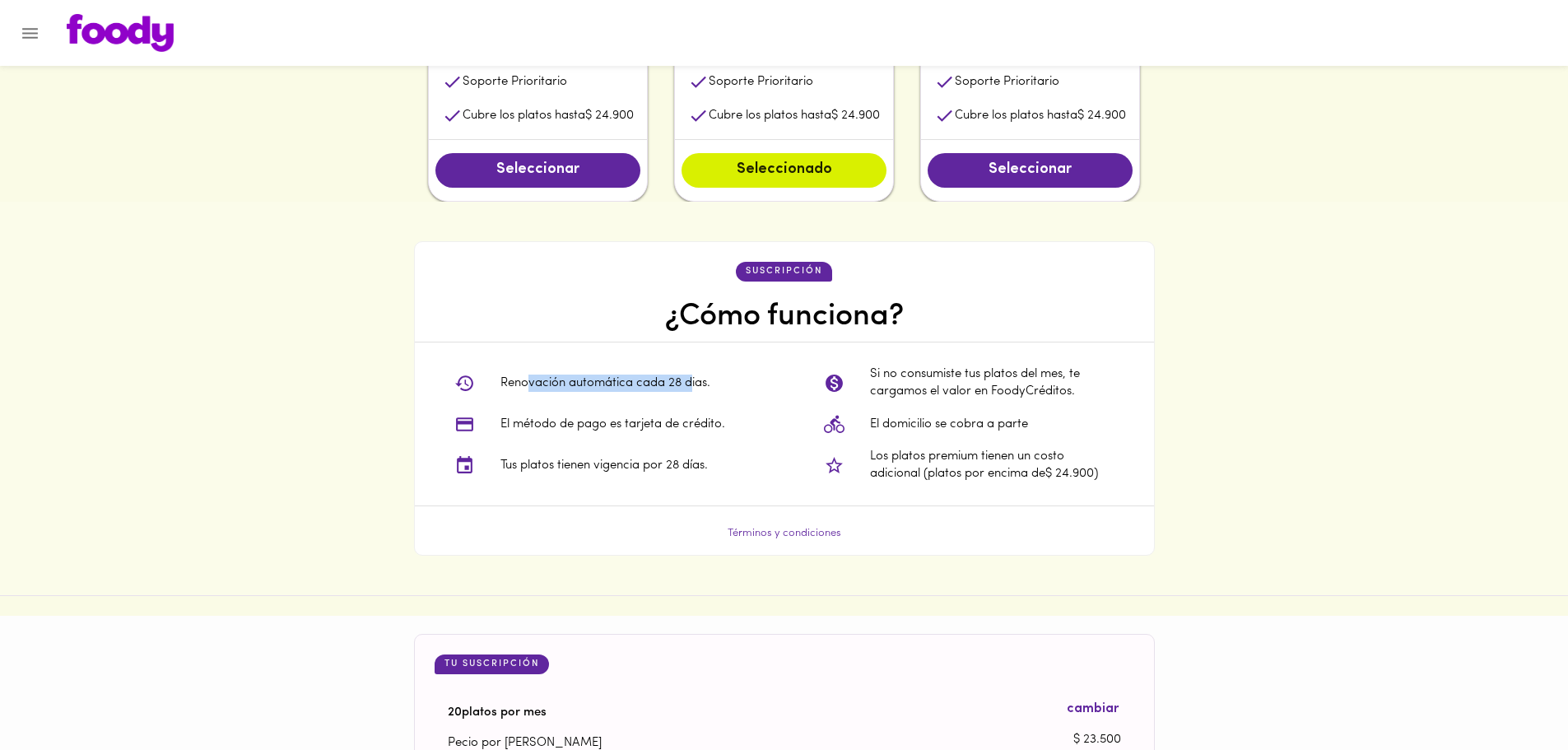
drag, startPoint x: 588, startPoint y: 382, endPoint x: 694, endPoint y: 380, distance: 106.0
click at [694, 380] on p "Renovación automática cada 28 dias." at bounding box center [605, 382] width 210 height 17
click at [728, 394] on li "Renovación automática cada 28 dias." at bounding box center [600, 382] width 317 height 41
drag, startPoint x: 518, startPoint y: 430, endPoint x: 733, endPoint y: 420, distance: 215.2
click at [719, 421] on p "El método de pago es tarjeta de crédito." at bounding box center [612, 424] width 224 height 17
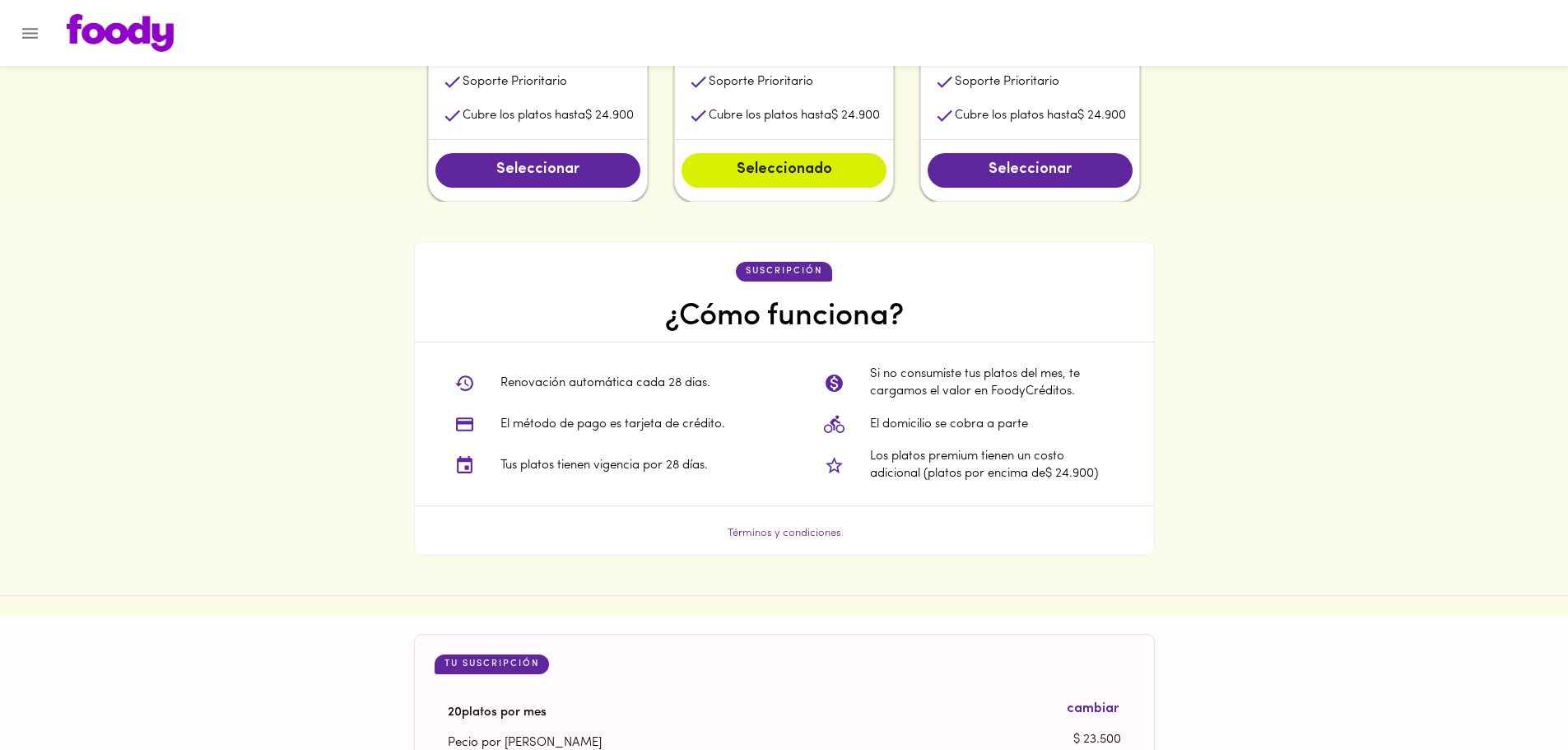
click at [759, 418] on div "Renovación automática cada 28 [PERSON_NAME]. El método de pago es tarjeta de cr…" at bounding box center [600, 423] width 370 height 163
click at [705, 419] on li "El método de pago es tarjeta de crédito." at bounding box center [600, 423] width 317 height 41
click at [704, 419] on p "El método de pago es tarjeta de crédito." at bounding box center [612, 424] width 224 height 17
click at [517, 465] on p "Tus platos tienen vigencia por 28 días." at bounding box center [604, 465] width 207 height 17
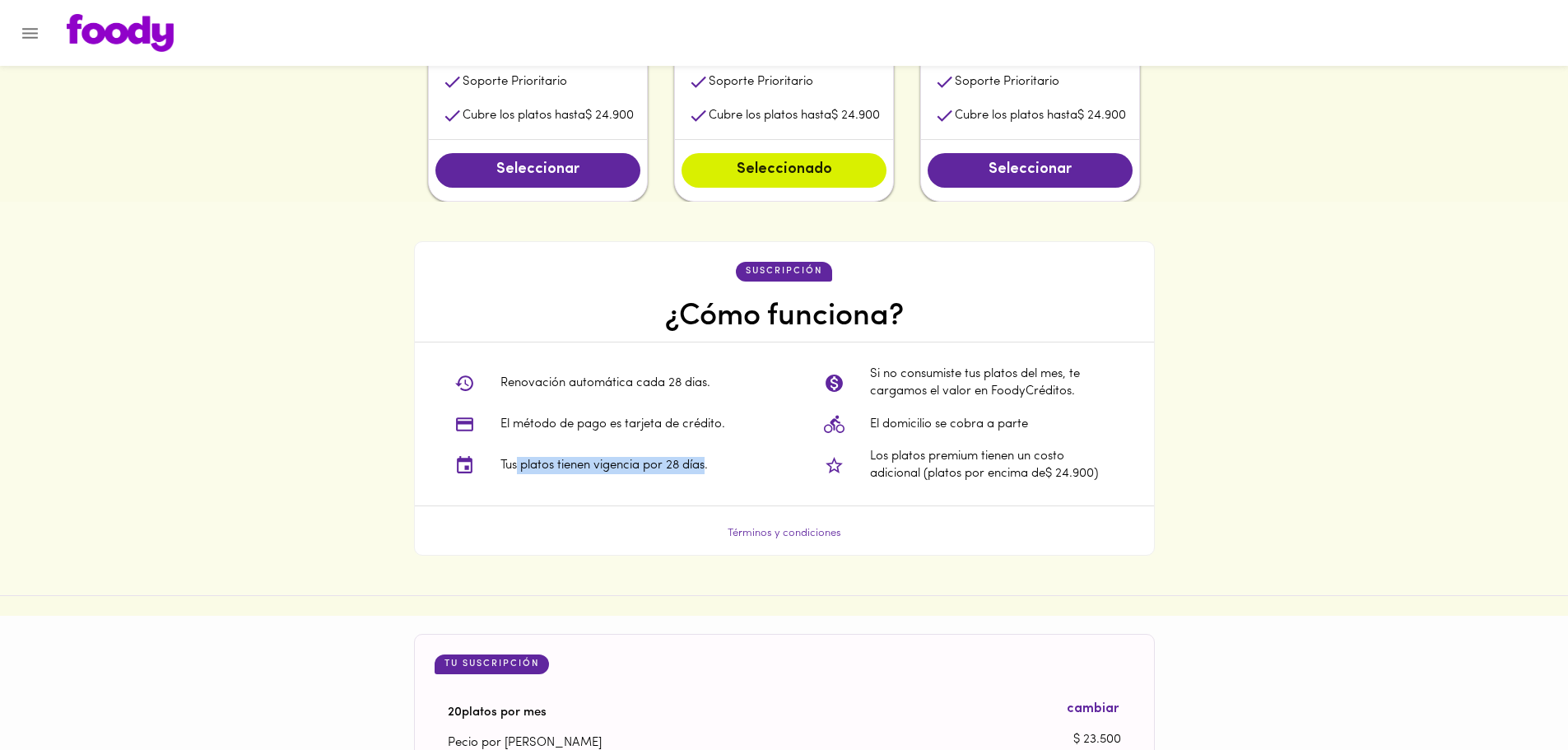
drag, startPoint x: 517, startPoint y: 465, endPoint x: 693, endPoint y: 465, distance: 176.0
click at [693, 465] on p "Tus platos tienen vigencia por 28 días." at bounding box center [604, 465] width 207 height 17
click at [1021, 428] on p "El domicilio se cobra a parte" at bounding box center [949, 424] width 158 height 17
click at [973, 433] on p "El domicilio se cobra a parte" at bounding box center [949, 424] width 158 height 17
click at [949, 436] on li "El domicilio se cobra a parte" at bounding box center [969, 423] width 317 height 41
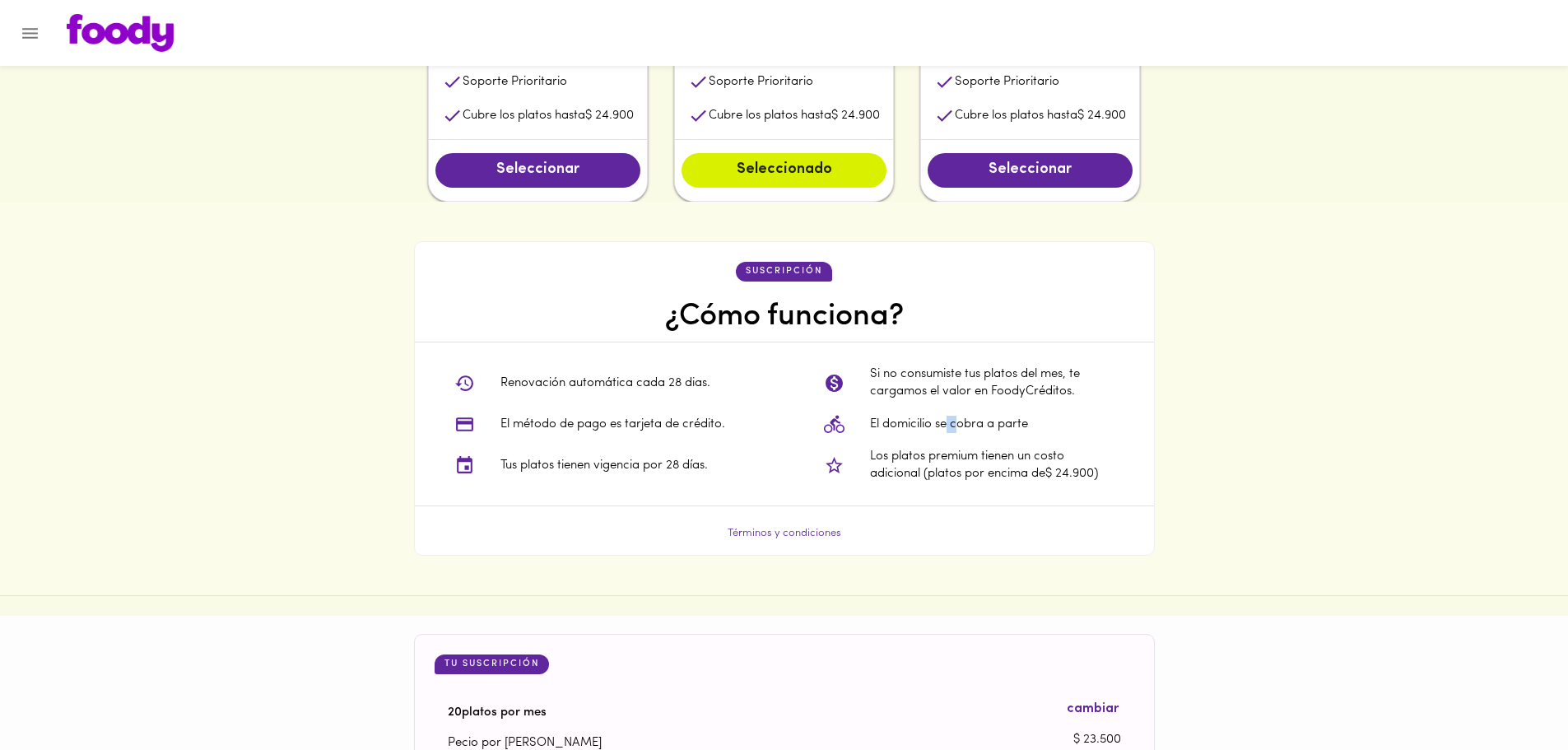
click at [951, 436] on li "El domicilio se cobra a parte" at bounding box center [969, 423] width 317 height 41
click at [1259, 364] on div "suscripción ¿Cómo funciona? Renovación automática cada 28 dias. El método de pa…" at bounding box center [784, 399] width 1568 height 394
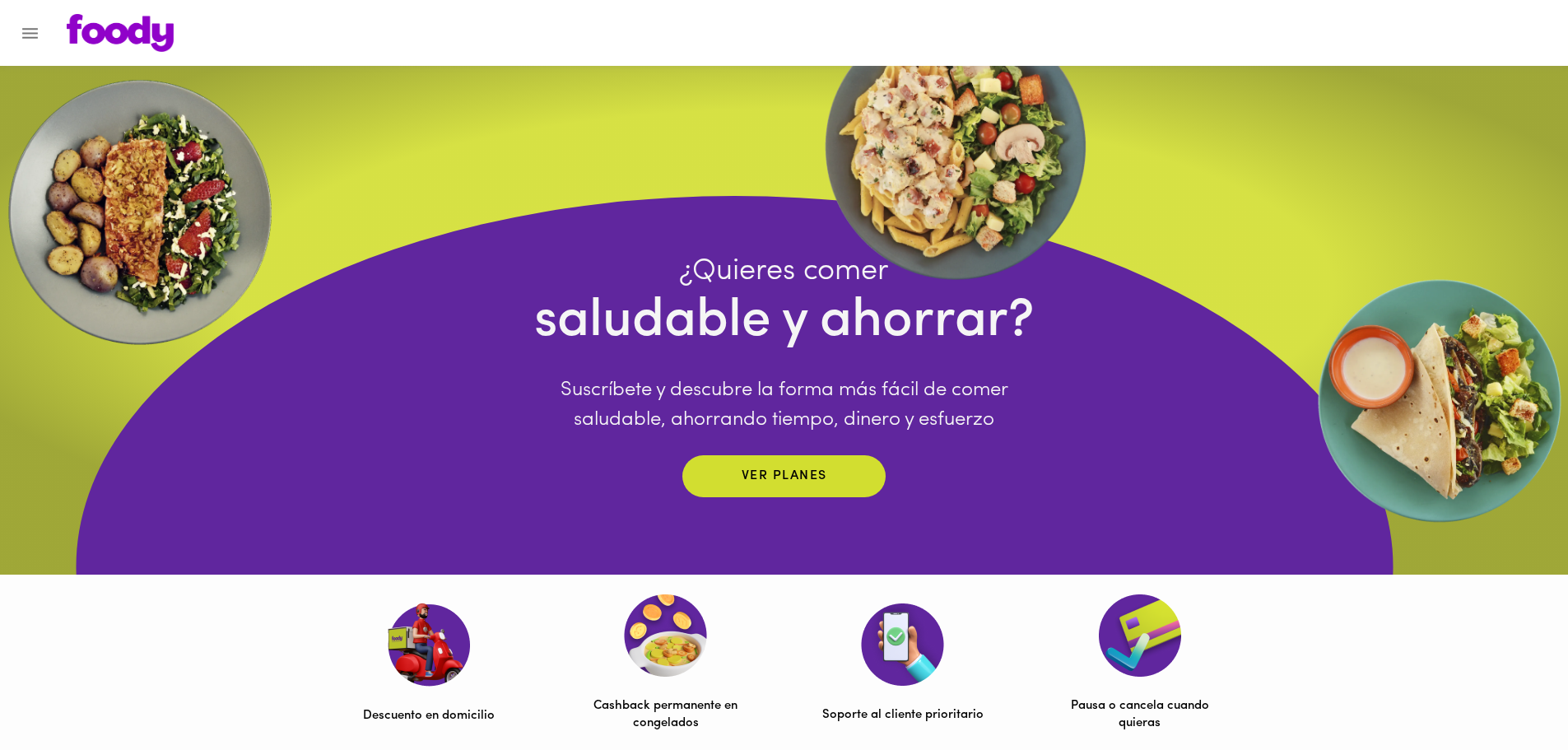
scroll to position [0, 0]
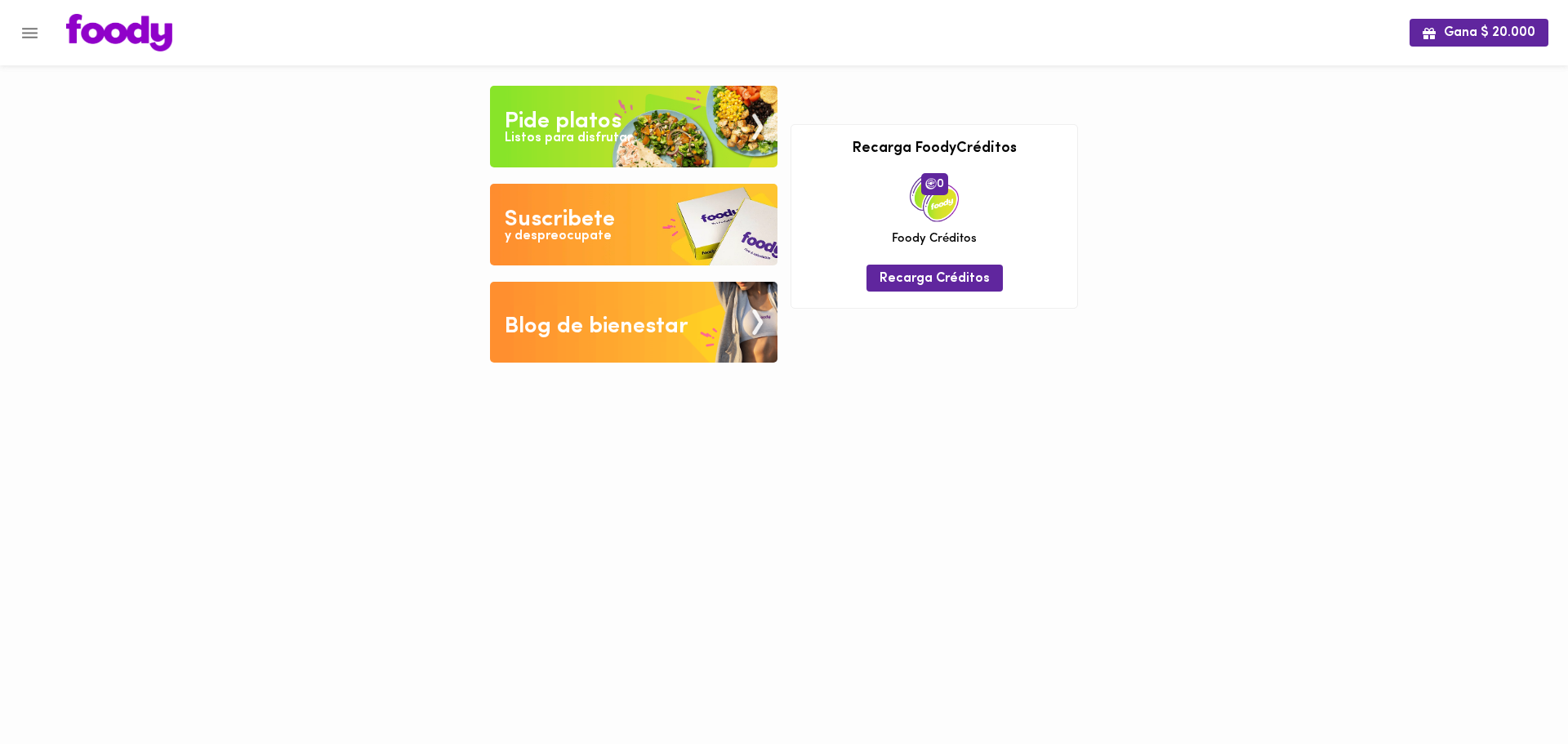
click at [599, 148] on img at bounding box center [634, 126] width 287 height 82
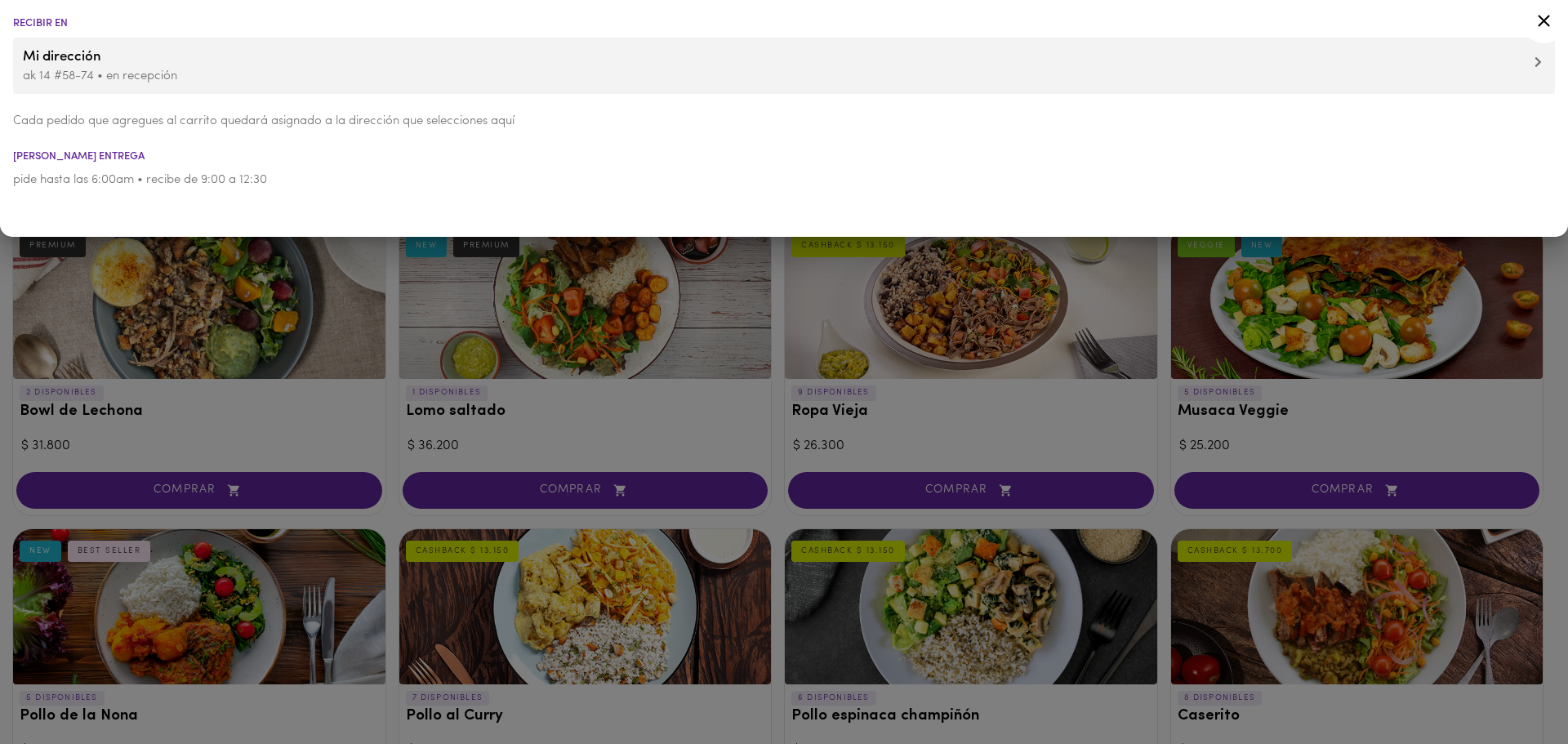
click at [136, 59] on span "Mi dirección" at bounding box center [783, 58] width 1522 height 22
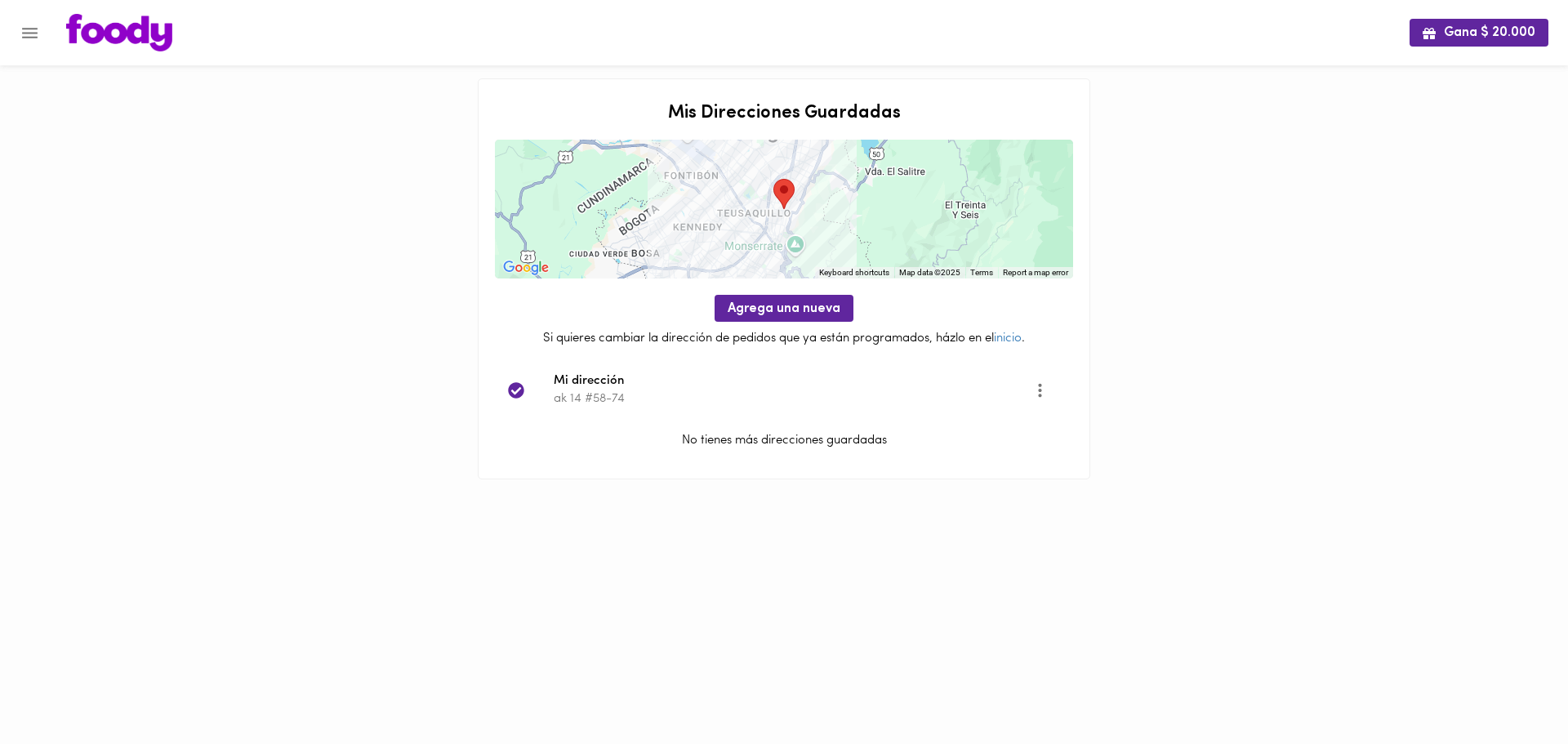
click at [610, 386] on span "Mi dirección" at bounding box center [793, 381] width 480 height 19
click at [758, 312] on span "Agrega una nueva" at bounding box center [783, 308] width 113 height 15
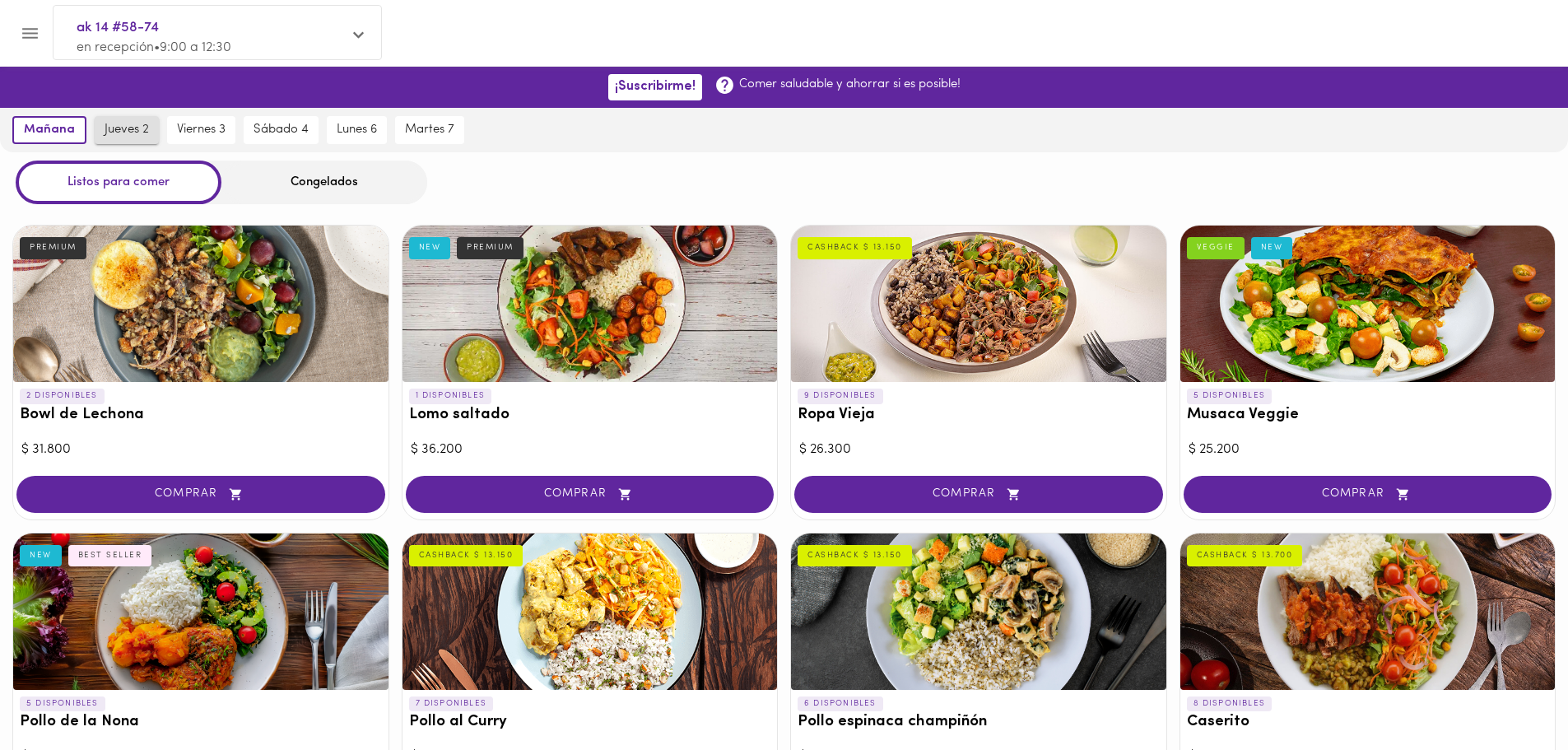
click at [101, 125] on button "jueves 2" at bounding box center [126, 130] width 65 height 28
click at [54, 131] on span "mañana" at bounding box center [45, 130] width 47 height 15
click at [124, 124] on span "jueves 2" at bounding box center [126, 130] width 45 height 15
click at [213, 123] on span "viernes 3" at bounding box center [201, 130] width 48 height 15
click at [283, 126] on span "sábado 4" at bounding box center [282, 130] width 55 height 15
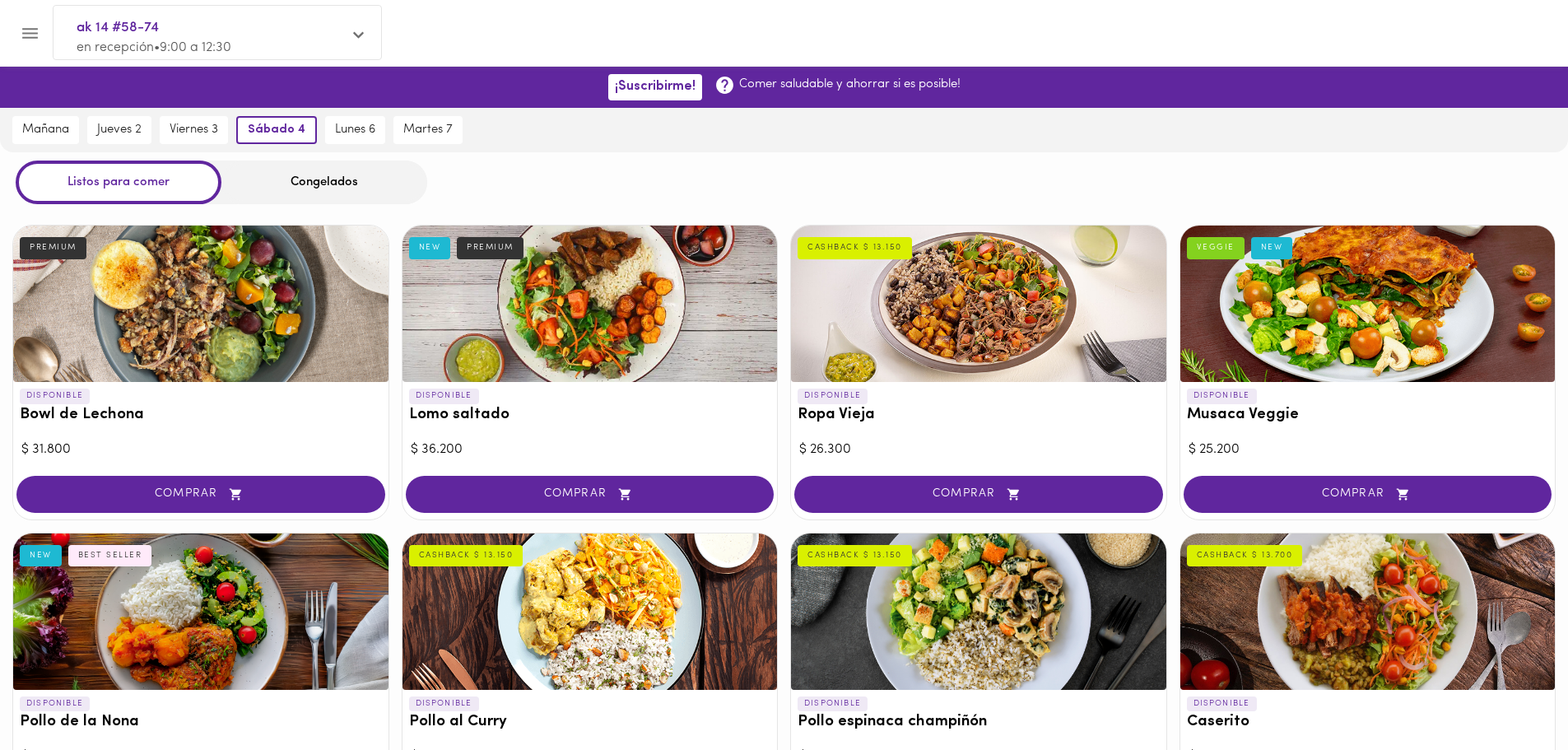
click at [319, 129] on div "sábado 4" at bounding box center [277, 130] width 89 height 44
drag, startPoint x: 382, startPoint y: 132, endPoint x: 424, endPoint y: 131, distance: 42.0
click at [386, 132] on button "lunes 6" at bounding box center [357, 130] width 60 height 28
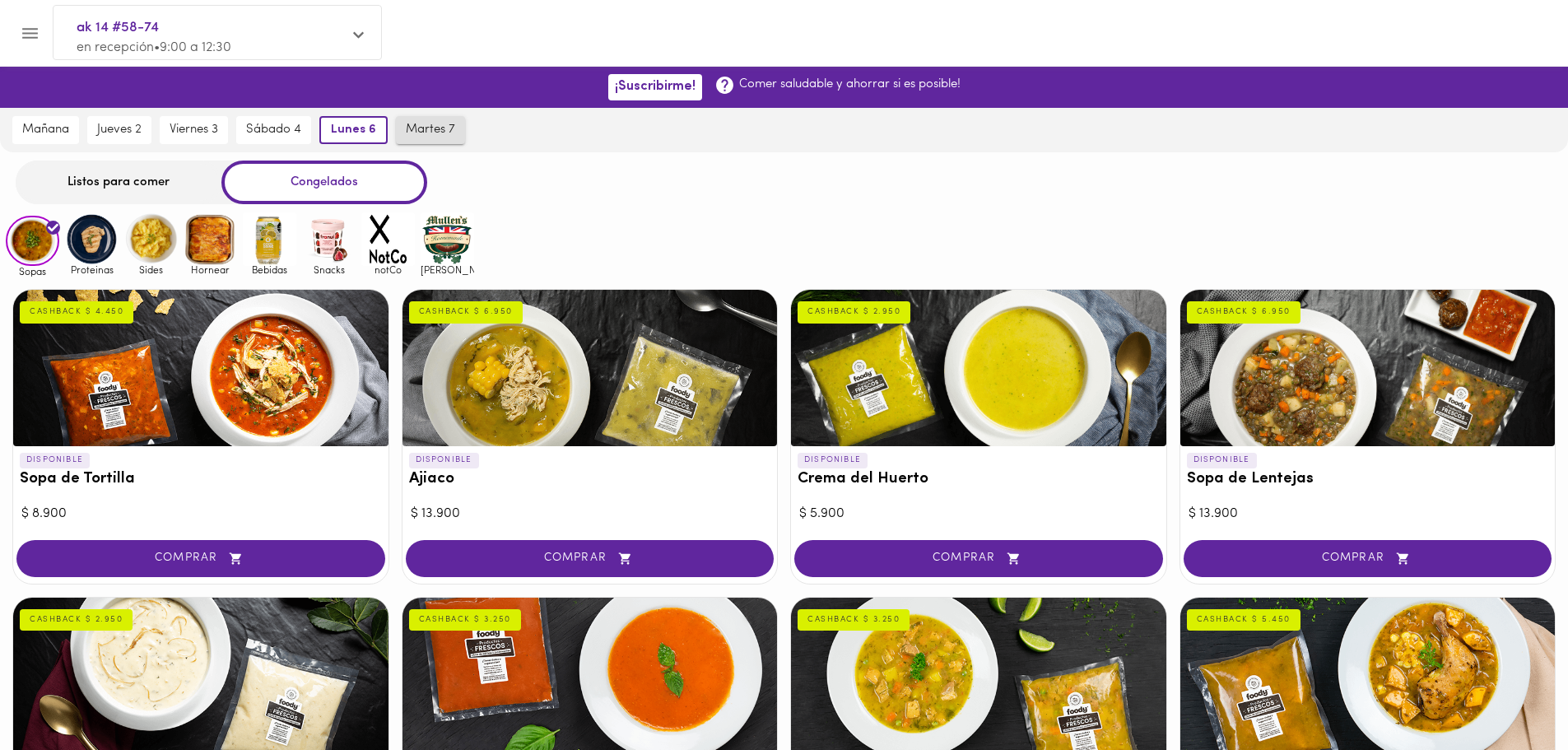
click at [424, 131] on span "martes 7" at bounding box center [431, 130] width 49 height 15
click at [359, 126] on span "lunes 6" at bounding box center [349, 130] width 40 height 15
click at [56, 128] on span "mañana" at bounding box center [45, 130] width 47 height 15
click at [114, 123] on span "jueves 2" at bounding box center [126, 130] width 45 height 15
click at [65, 131] on span "mañana" at bounding box center [45, 130] width 47 height 15
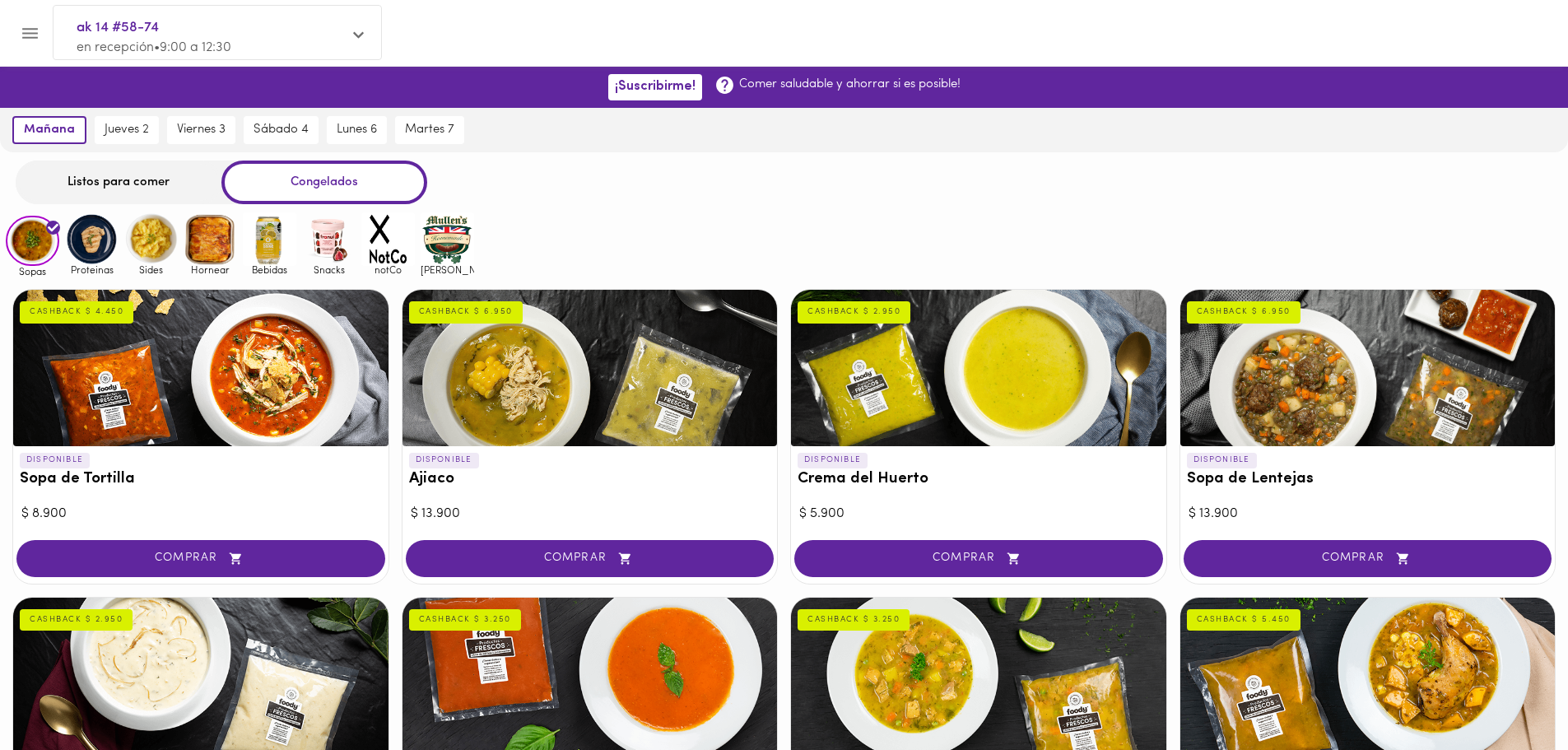
click at [137, 177] on div "Listos para comer" at bounding box center [118, 183] width 206 height 44
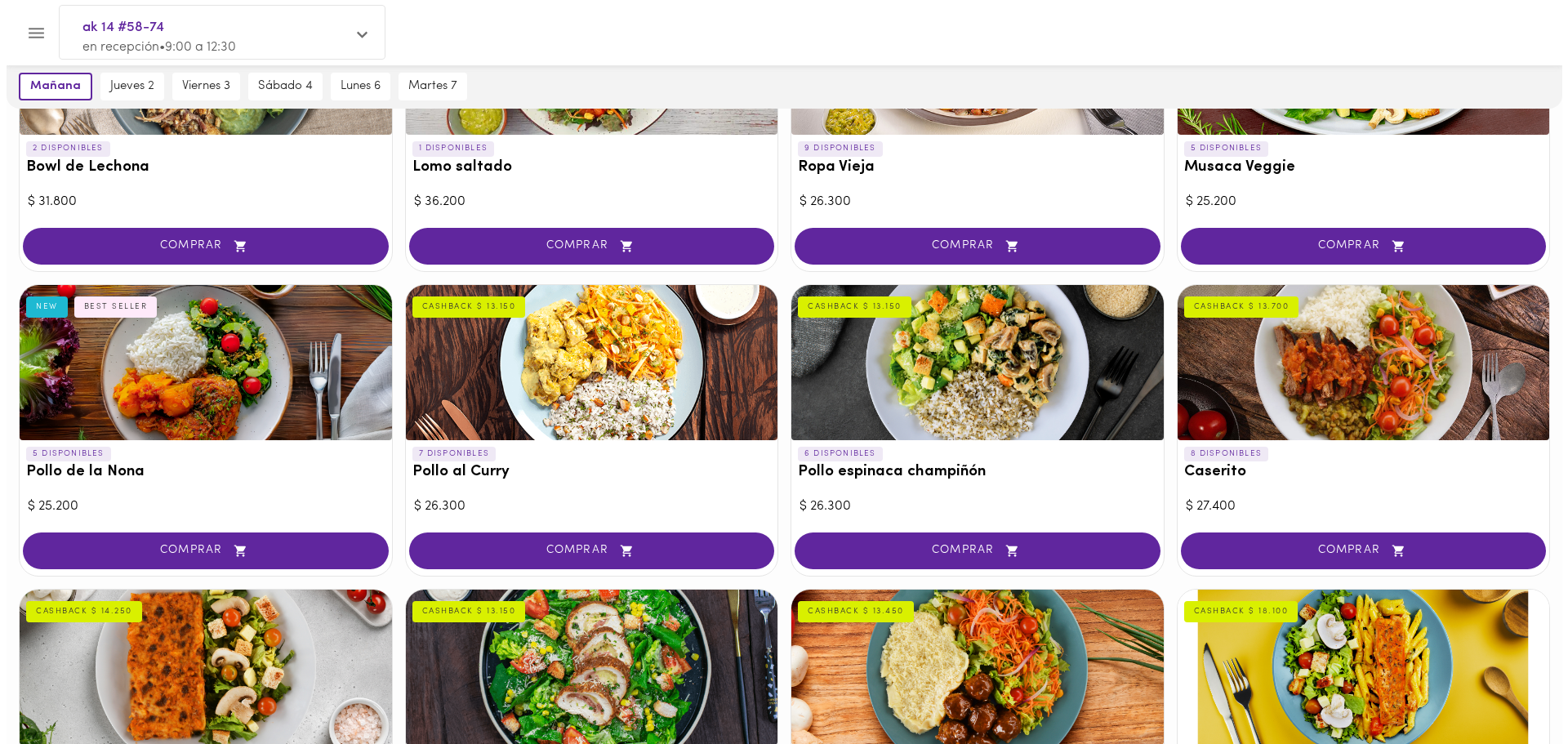
scroll to position [245, 0]
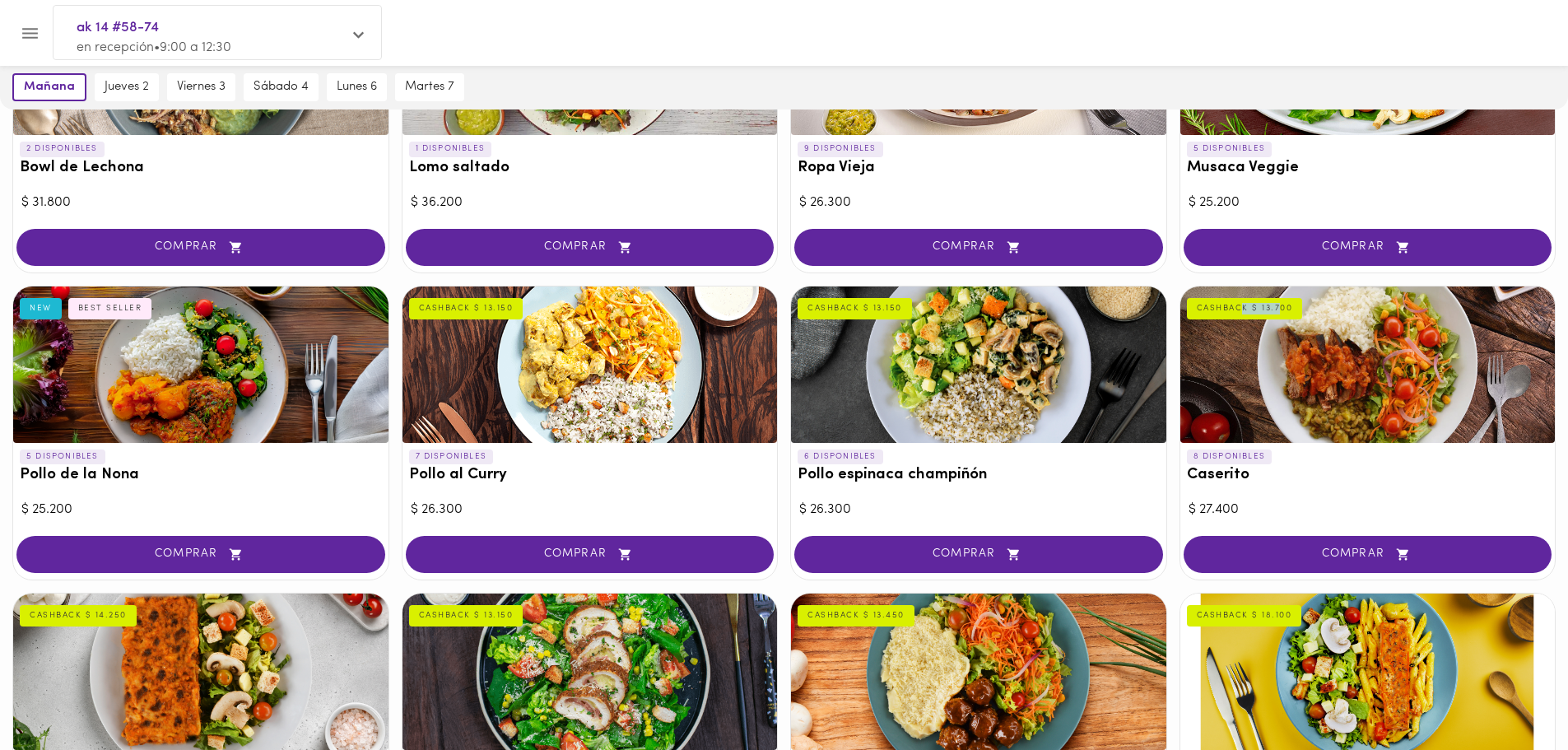
drag, startPoint x: 1276, startPoint y: 309, endPoint x: 1242, endPoint y: 313, distance: 34.2
click at [1242, 313] on div "CASHBACK $ 13.700" at bounding box center [1245, 309] width 116 height 22
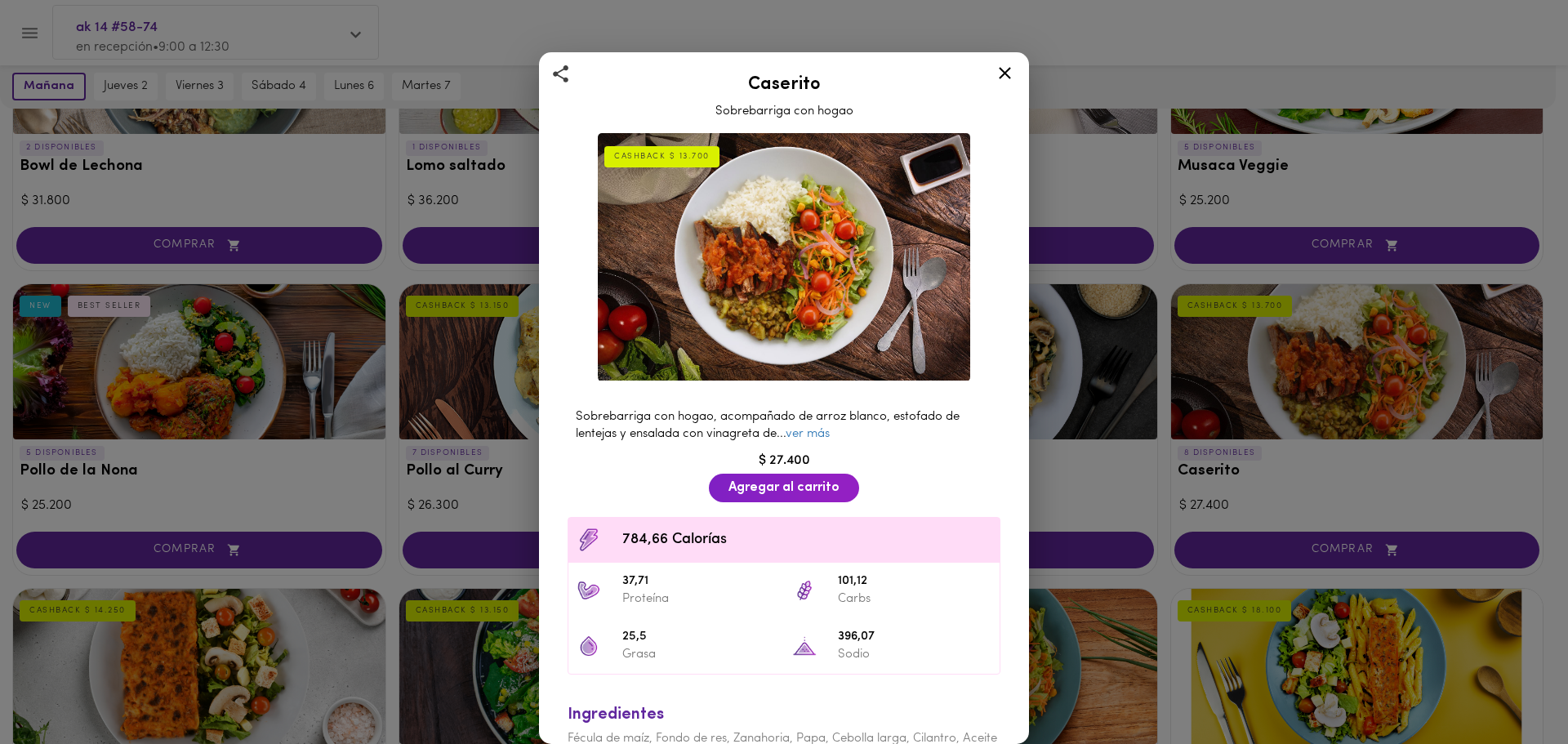
click at [1156, 264] on div "Caserito Sobrebarriga con hogao CASHBACK $ 13.700 Sobrebarriga con hogao, acomp…" at bounding box center [784, 372] width 1568 height 744
